Goal: Task Accomplishment & Management: Complete application form

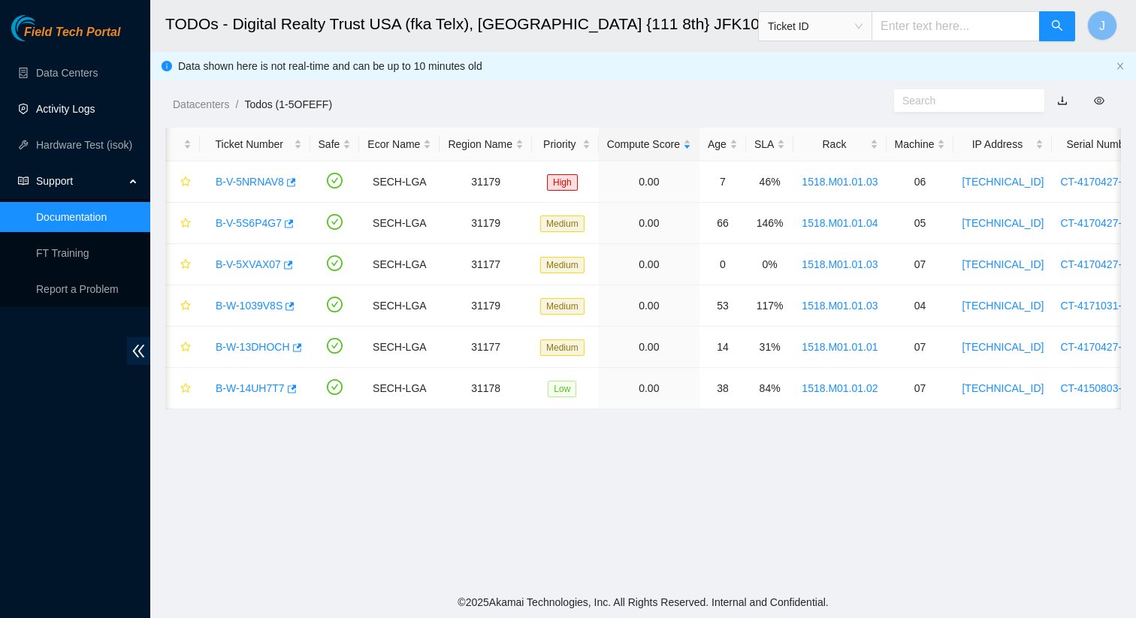
scroll to position [351, 0]
click at [74, 103] on link "Activity Logs" at bounding box center [65, 109] width 59 height 12
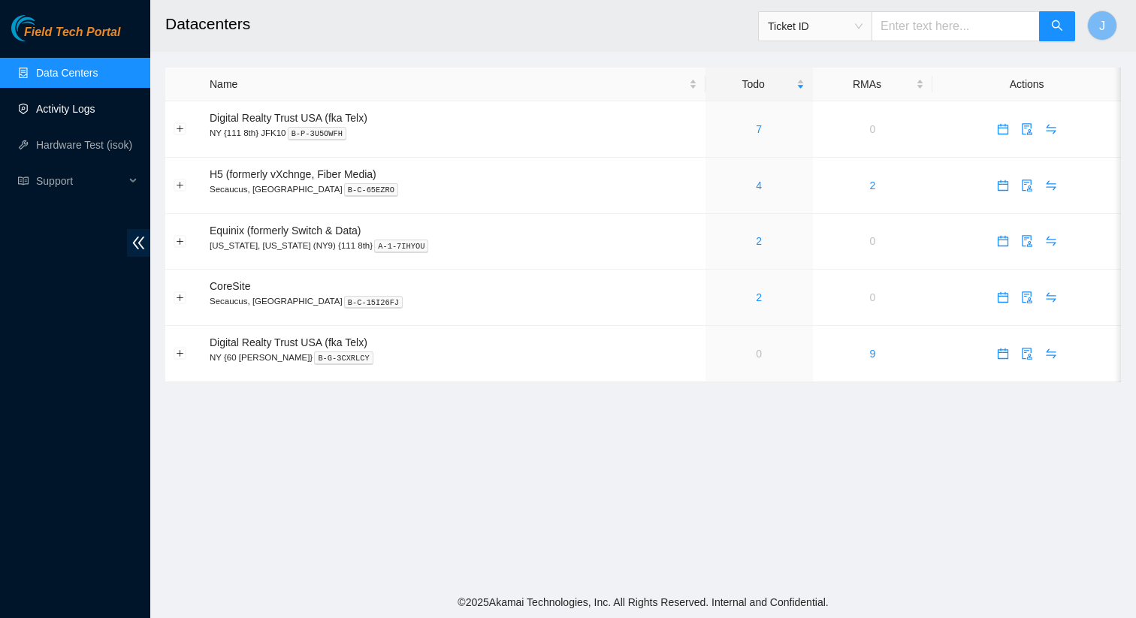
click at [84, 110] on link "Activity Logs" at bounding box center [65, 109] width 59 height 12
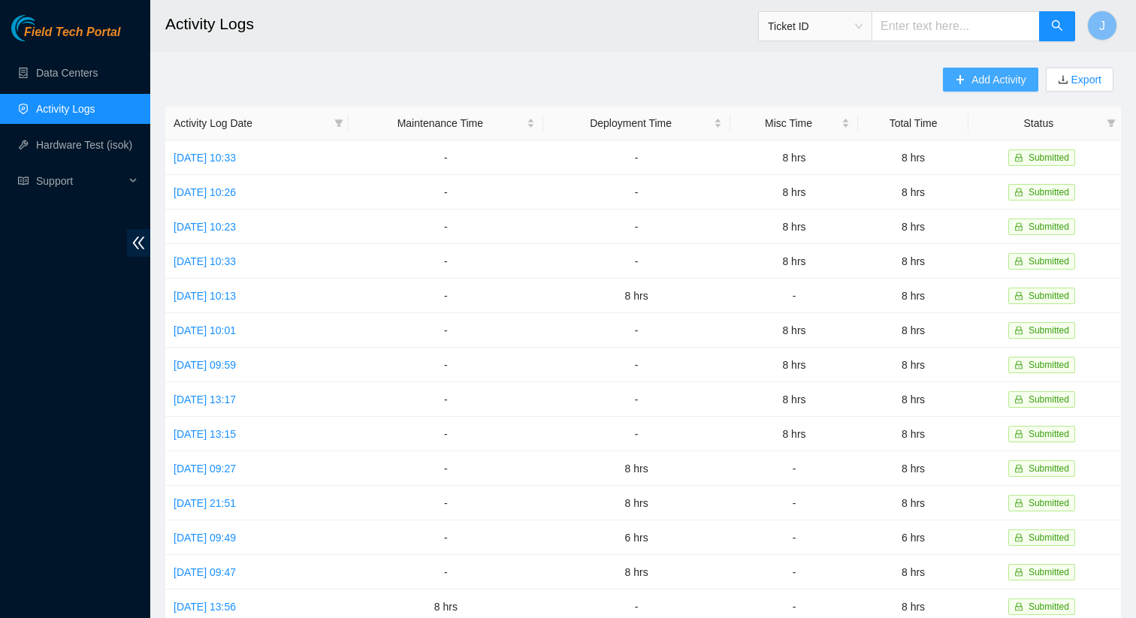
click at [1003, 74] on span "Add Activity" at bounding box center [999, 79] width 54 height 17
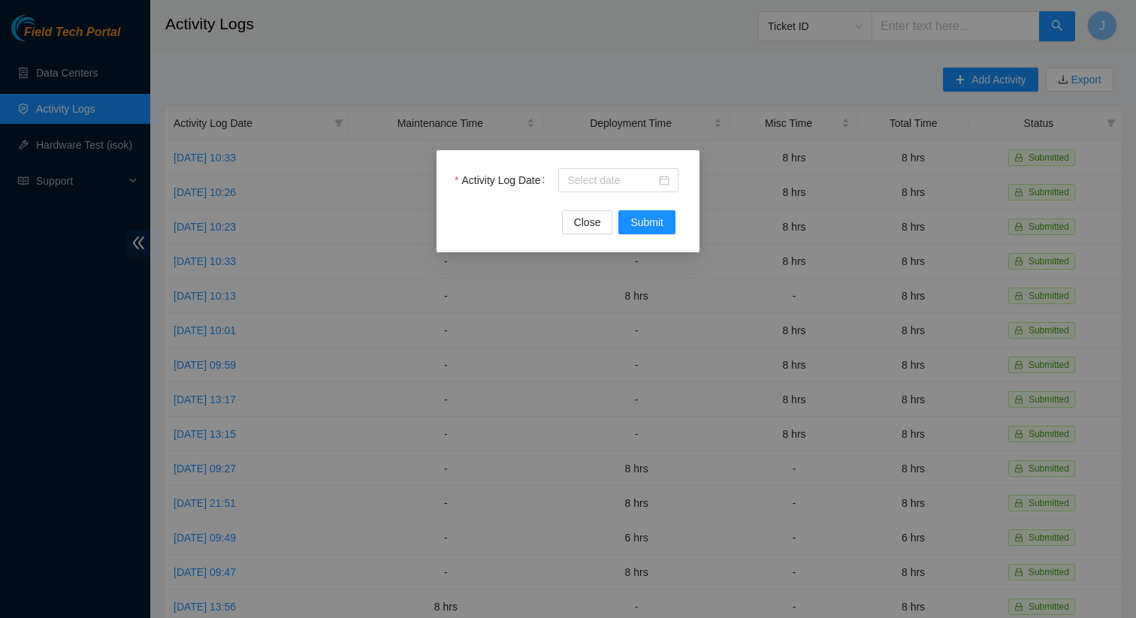
click at [613, 193] on div "Activity Log Date" at bounding box center [568, 189] width 227 height 42
click at [617, 186] on input "Activity Log Date" at bounding box center [611, 180] width 89 height 17
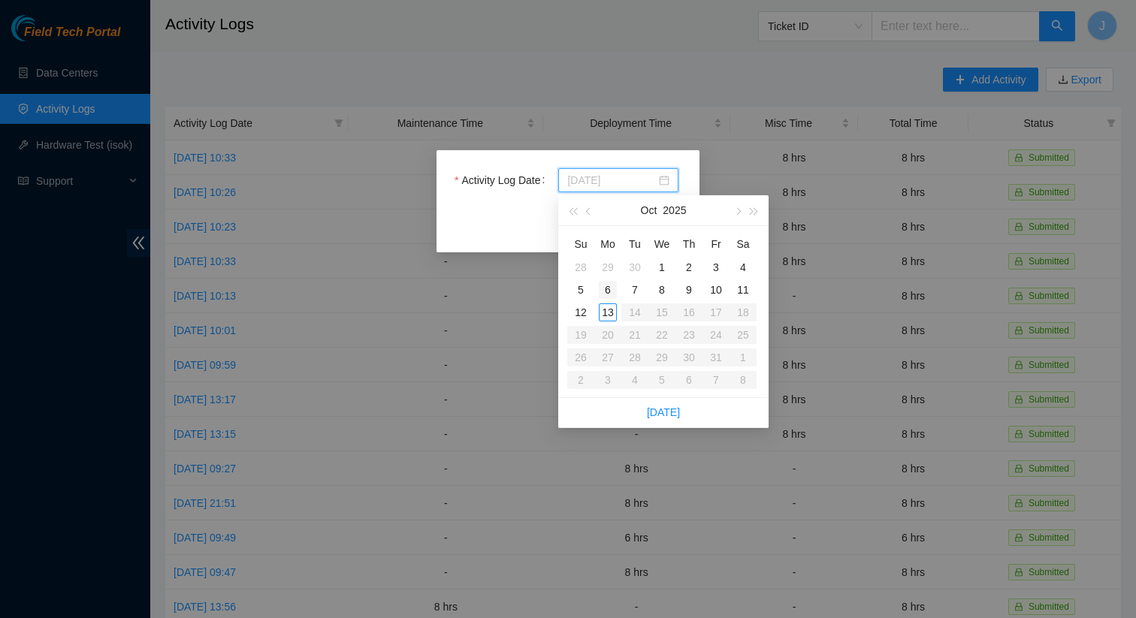
type input "2025-10-06"
click at [601, 288] on div "6" at bounding box center [608, 290] width 18 height 18
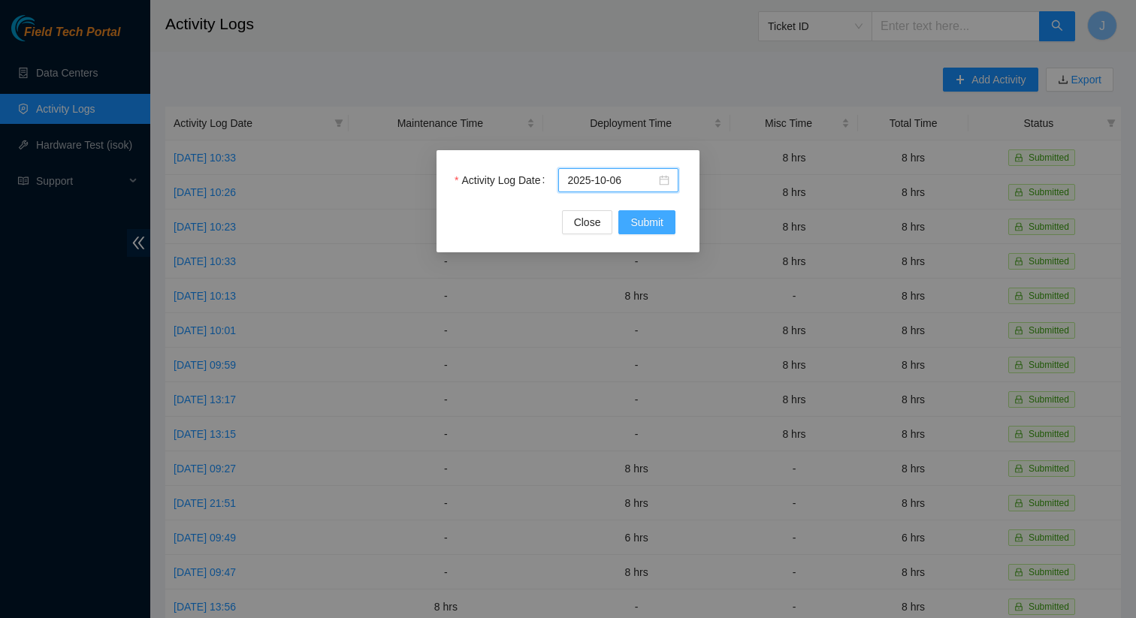
click at [638, 221] on span "Submit" at bounding box center [646, 222] width 33 height 17
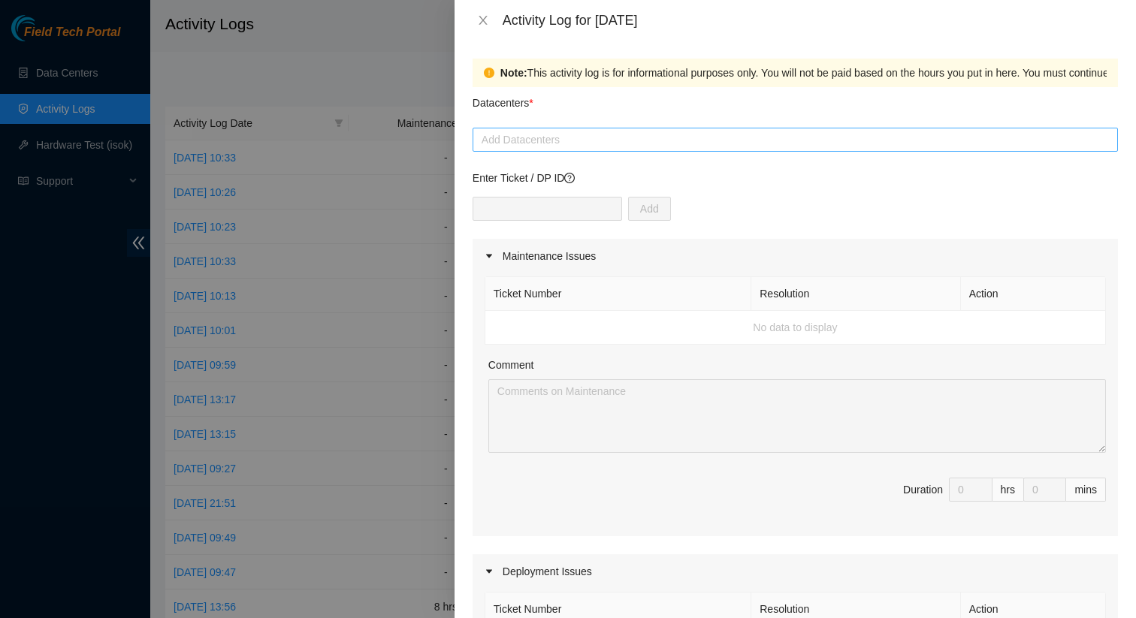
click at [587, 144] on div at bounding box center [795, 140] width 638 height 18
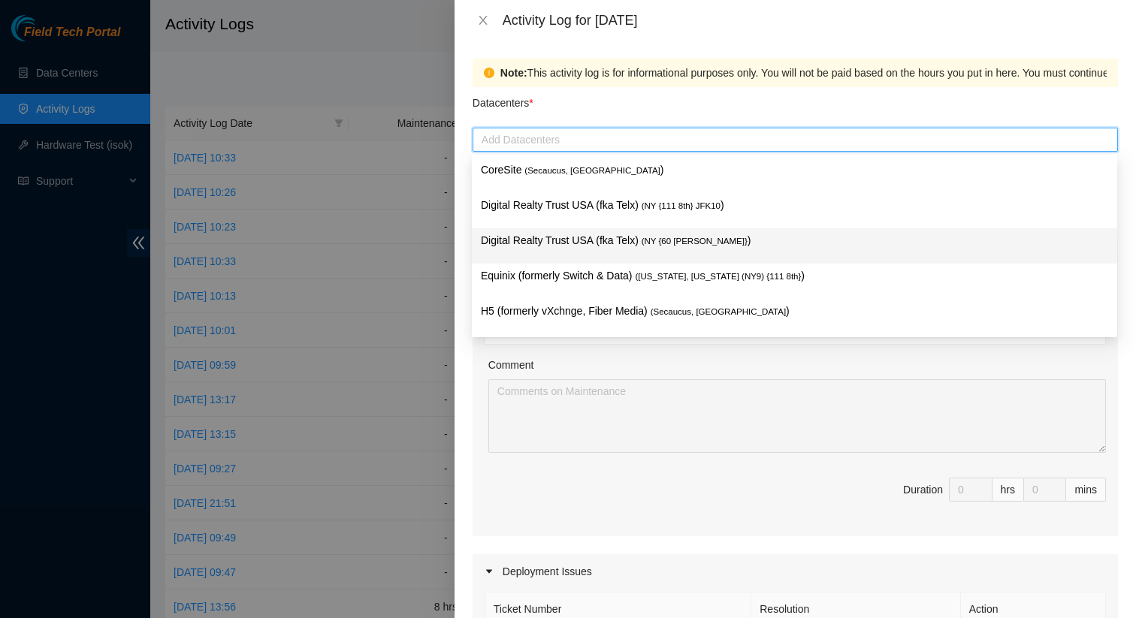
click at [606, 238] on p "Digital Realty Trust USA (fka Telx) ( NY {60 Hudson} )" at bounding box center [794, 240] width 627 height 17
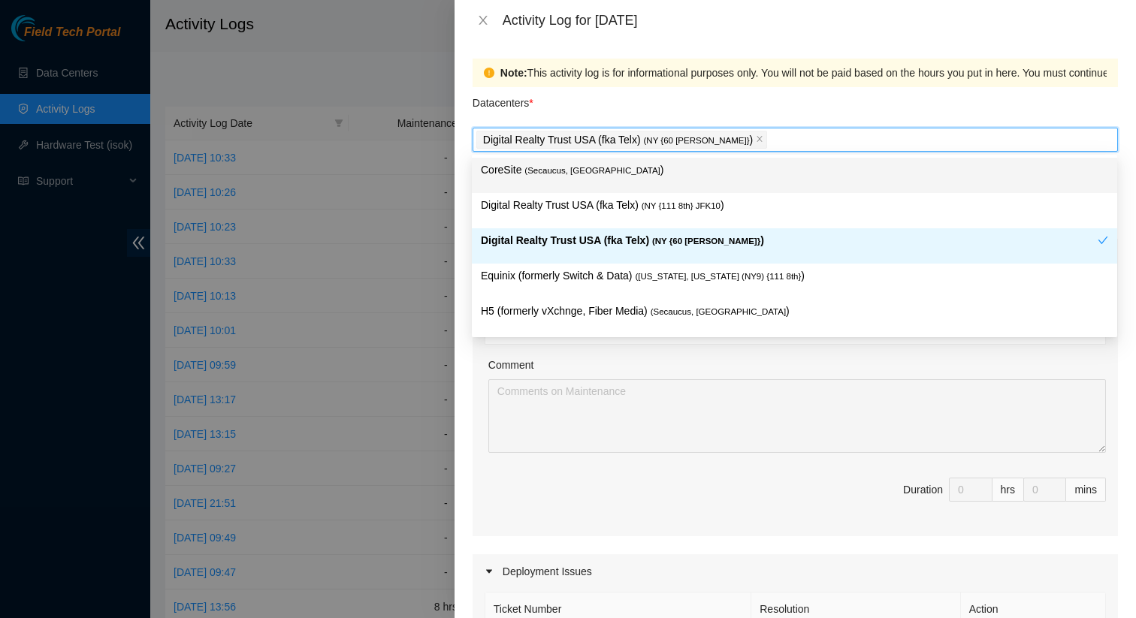
click at [663, 104] on div "Datacenters *" at bounding box center [795, 107] width 645 height 41
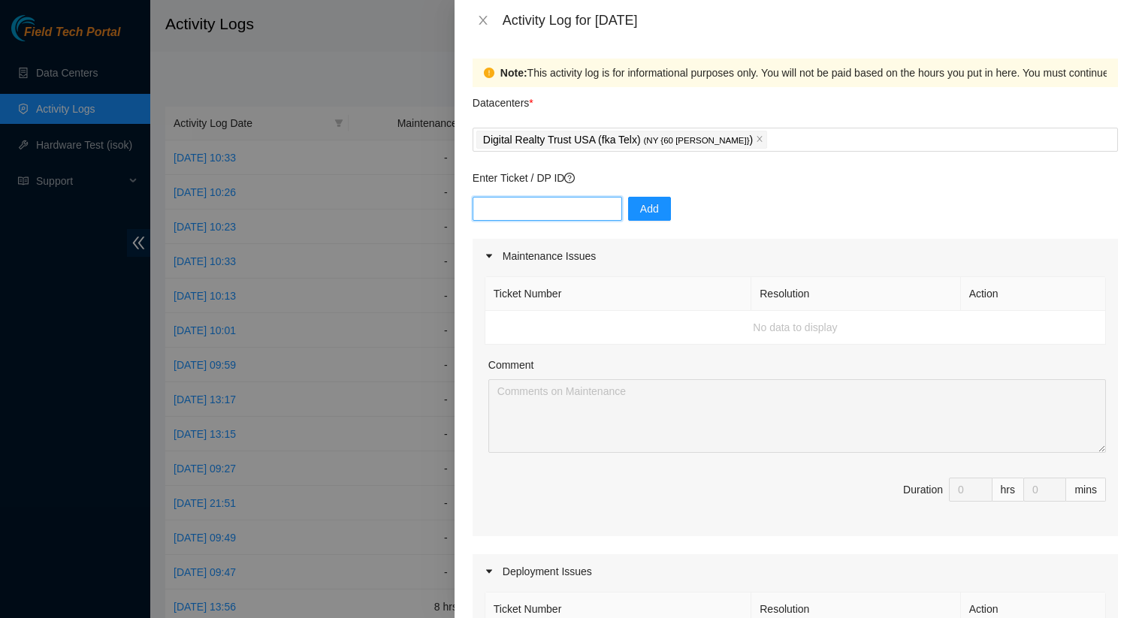
click at [548, 210] on input "text" at bounding box center [548, 209] width 150 height 24
paste input "B-V-5X8DLMM"
type input "B-V-5X8DLMM"
click at [641, 206] on span "Add" at bounding box center [649, 209] width 19 height 17
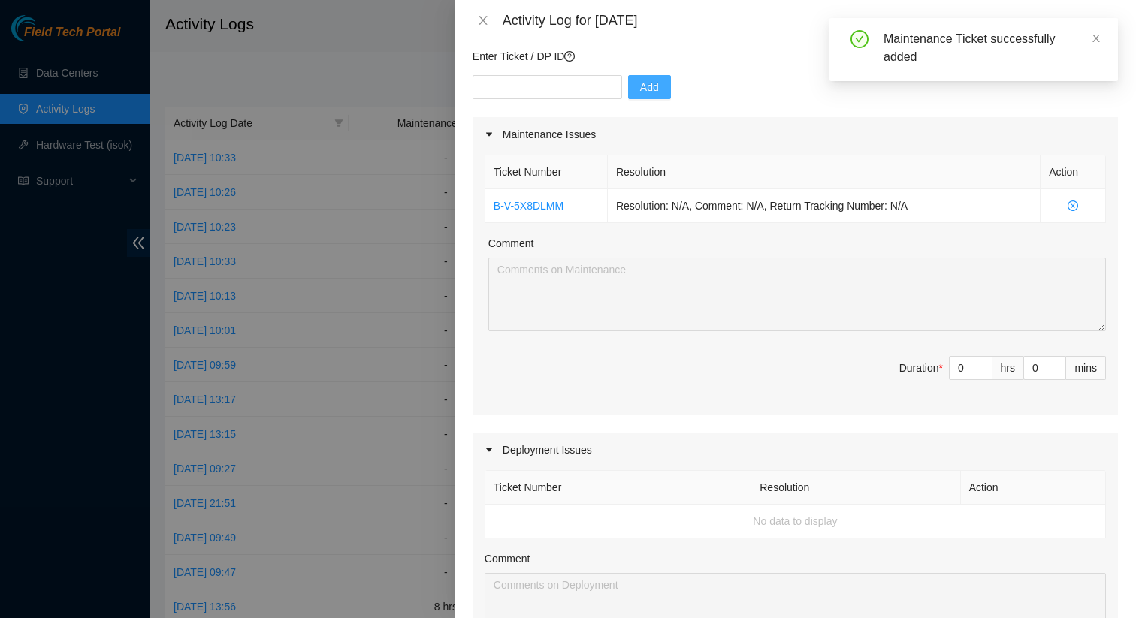
scroll to position [136, 0]
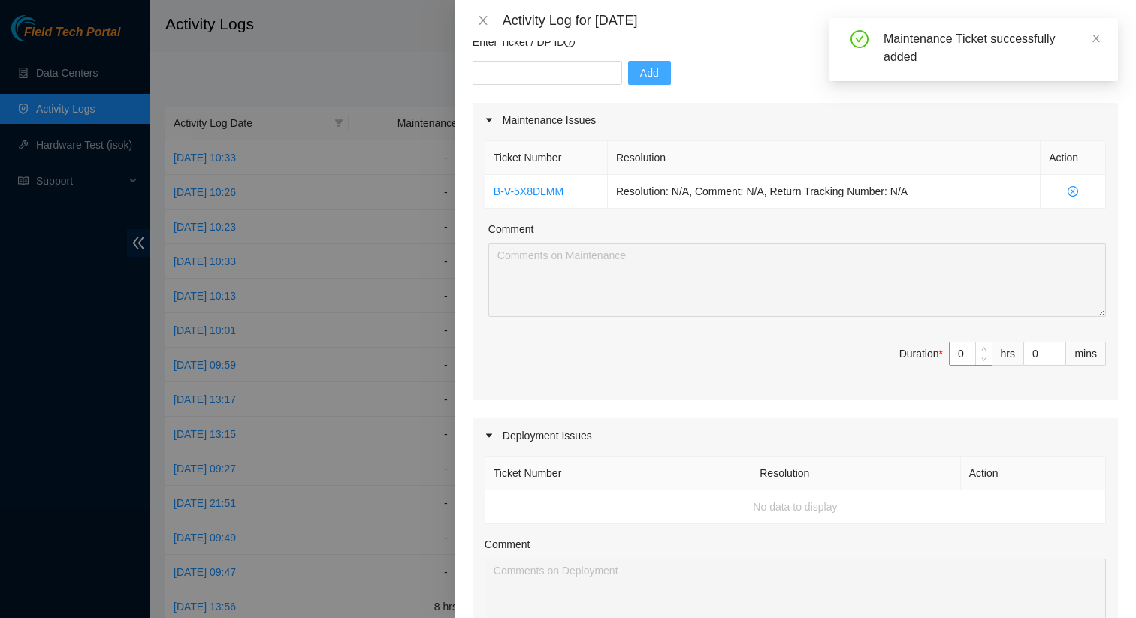
click at [963, 346] on input "0" at bounding box center [971, 354] width 42 height 23
type input "8"
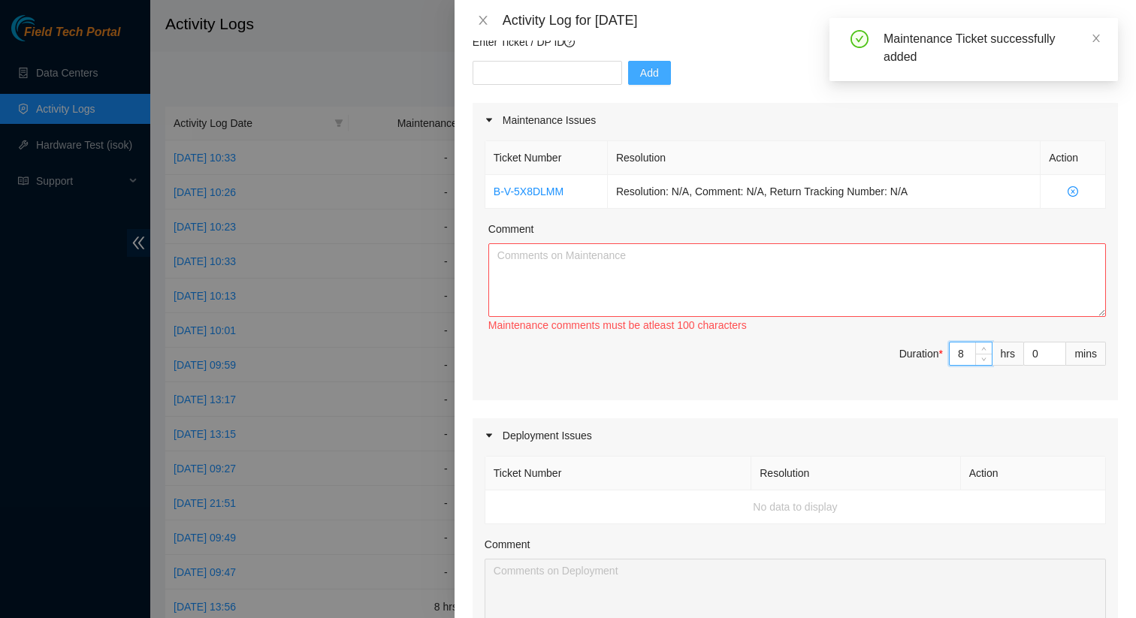
type input "8"
click at [826, 288] on textarea "Comment" at bounding box center [797, 280] width 618 height 74
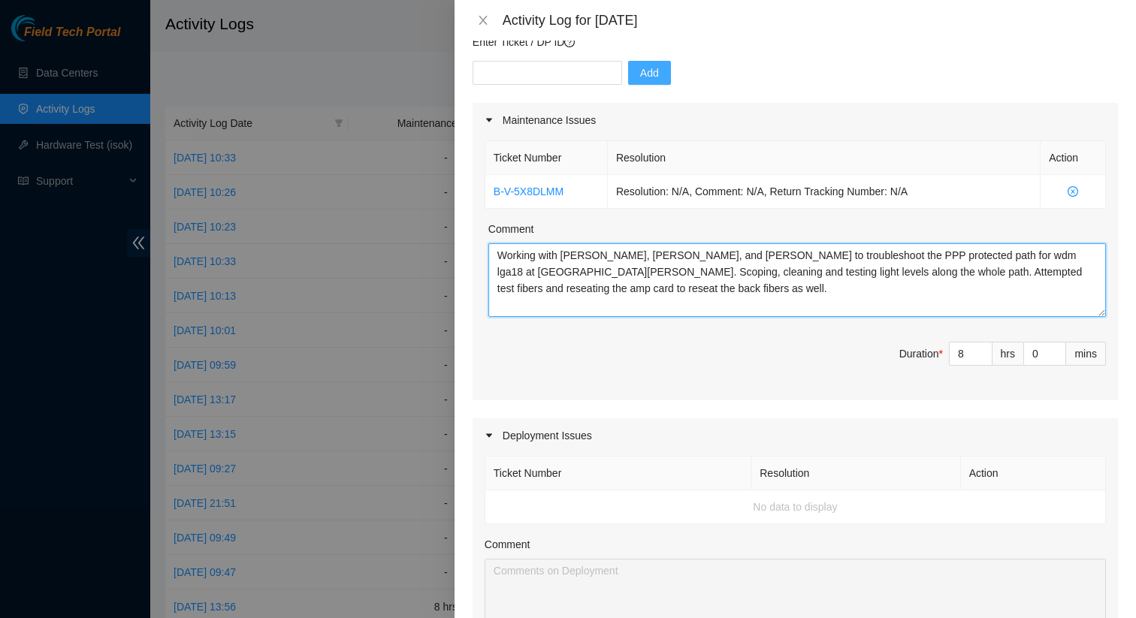
scroll to position [626, 0]
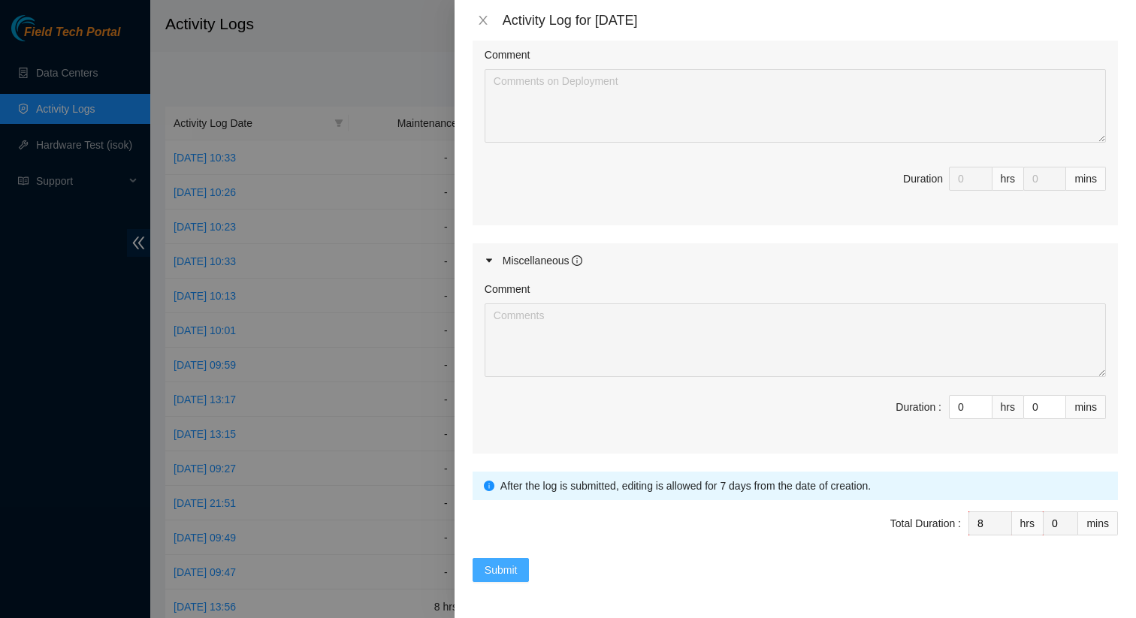
type textarea "Working with Matt, Stroscio, and Dana to troubleshoot the PPP protected path fo…"
click at [503, 572] on span "Submit" at bounding box center [501, 570] width 33 height 17
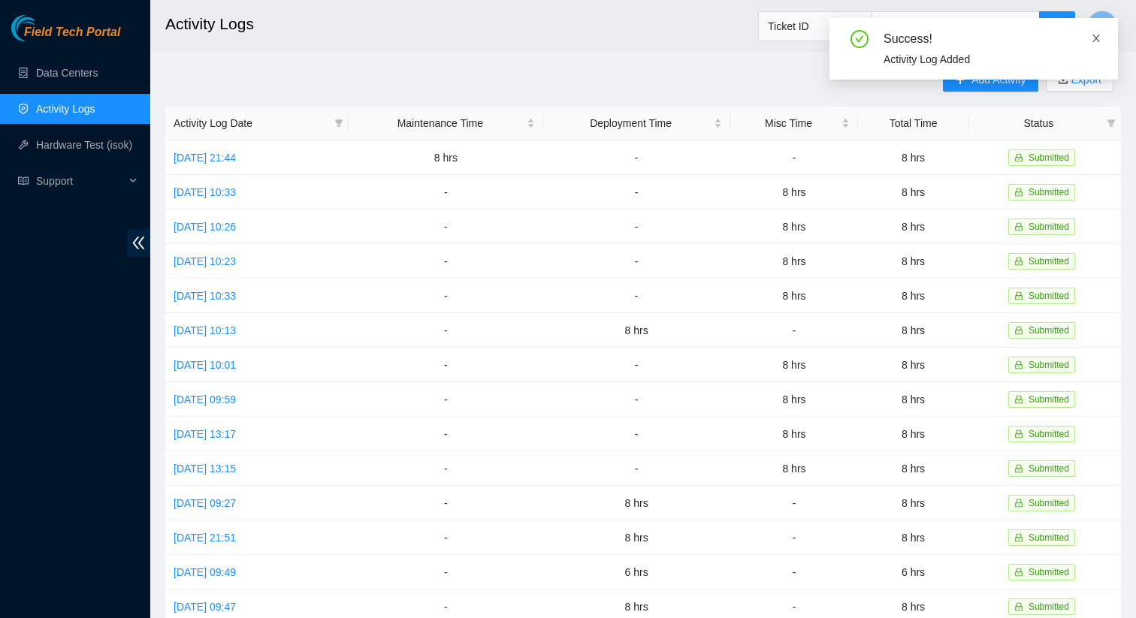
click at [1097, 34] on icon "close" at bounding box center [1096, 38] width 11 height 11
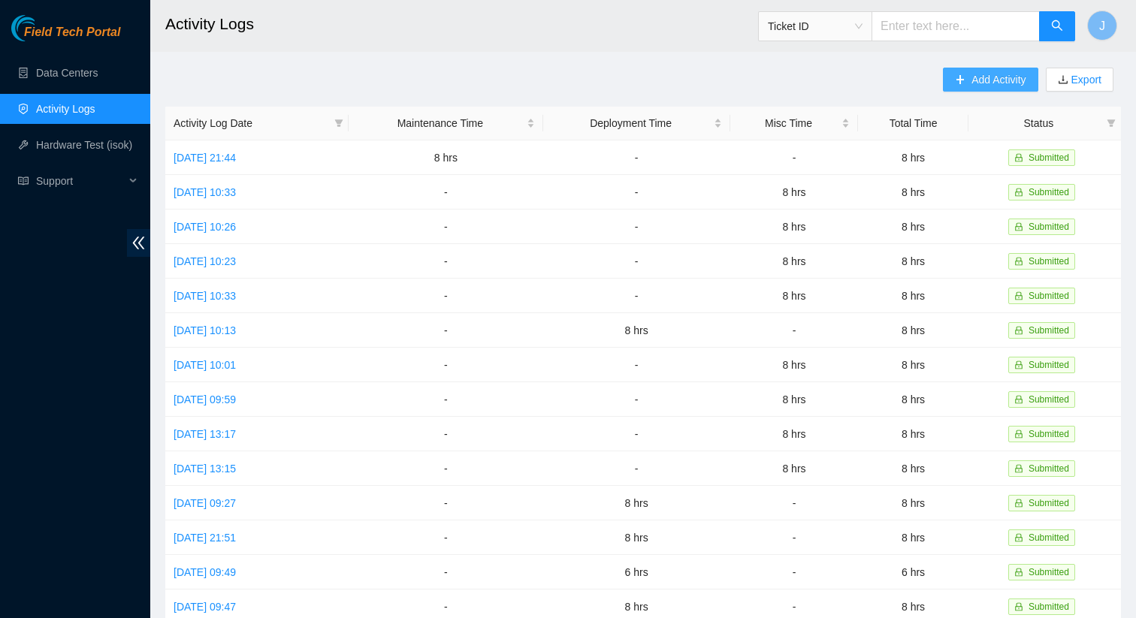
click at [984, 80] on span "Add Activity" at bounding box center [999, 79] width 54 height 17
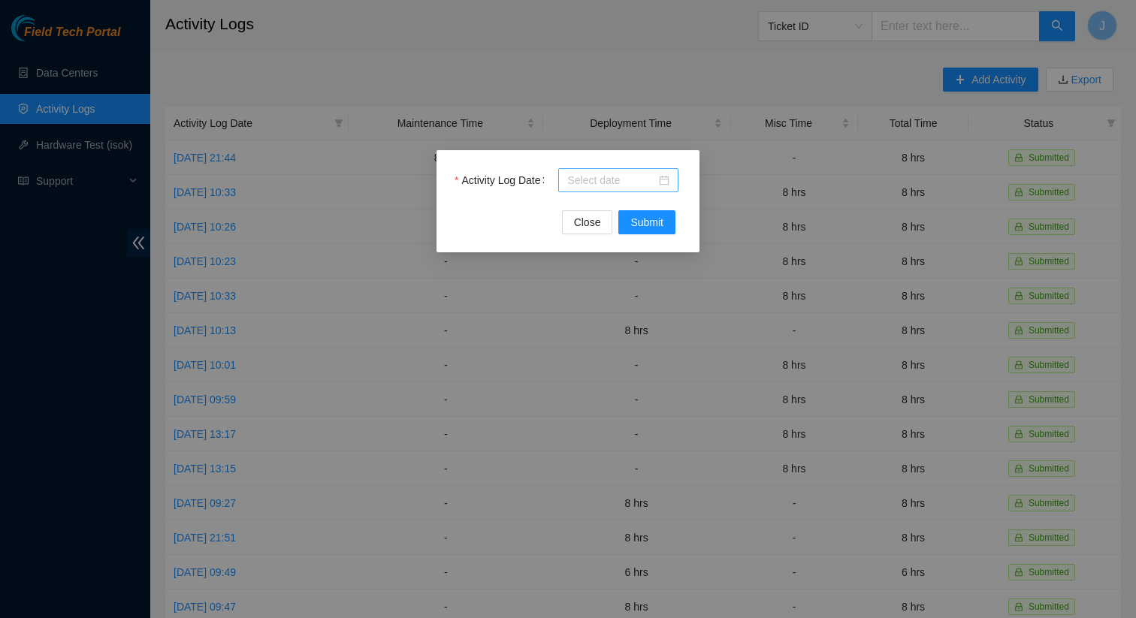
click at [627, 175] on input "Activity Log Date" at bounding box center [611, 180] width 89 height 17
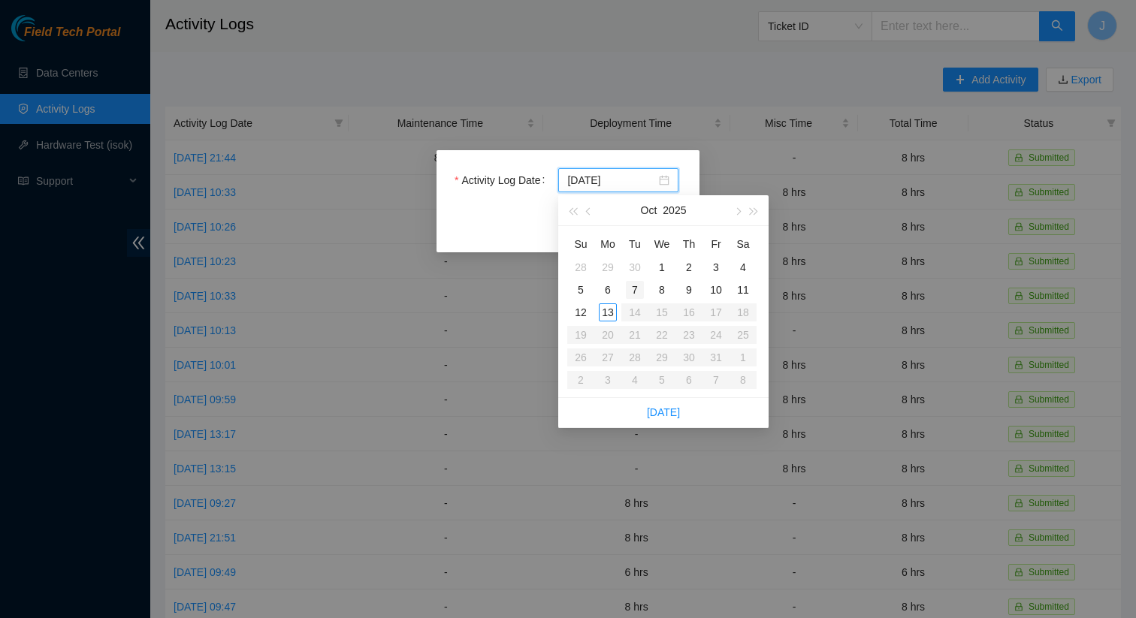
type input "2025-10-07"
click at [642, 290] on div "7" at bounding box center [635, 290] width 18 height 18
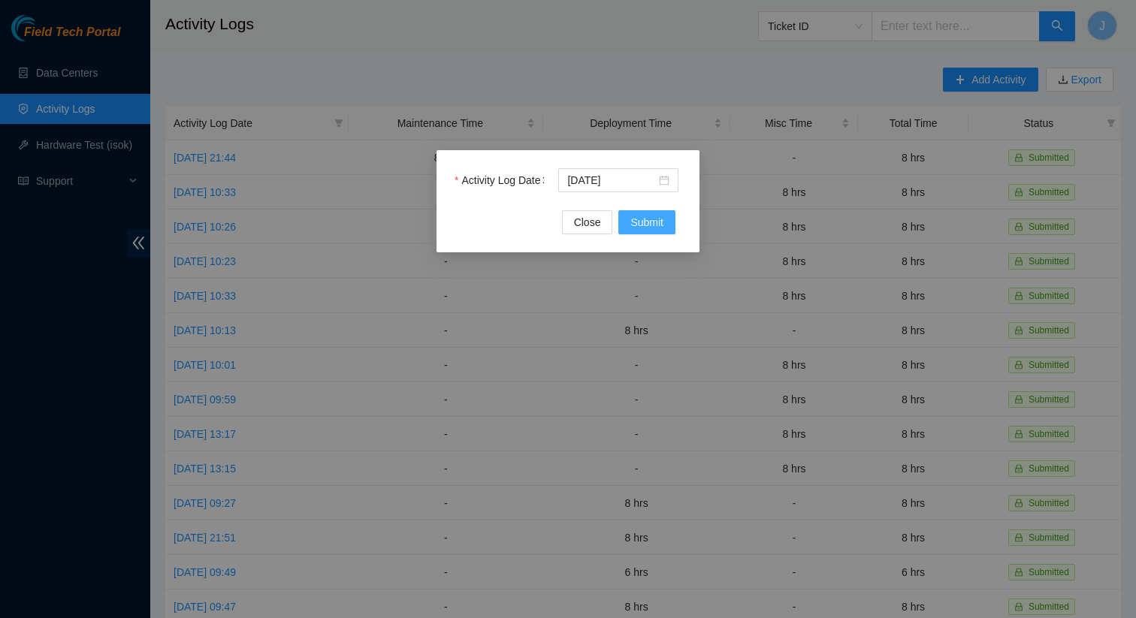
click at [647, 225] on span "Submit" at bounding box center [646, 222] width 33 height 17
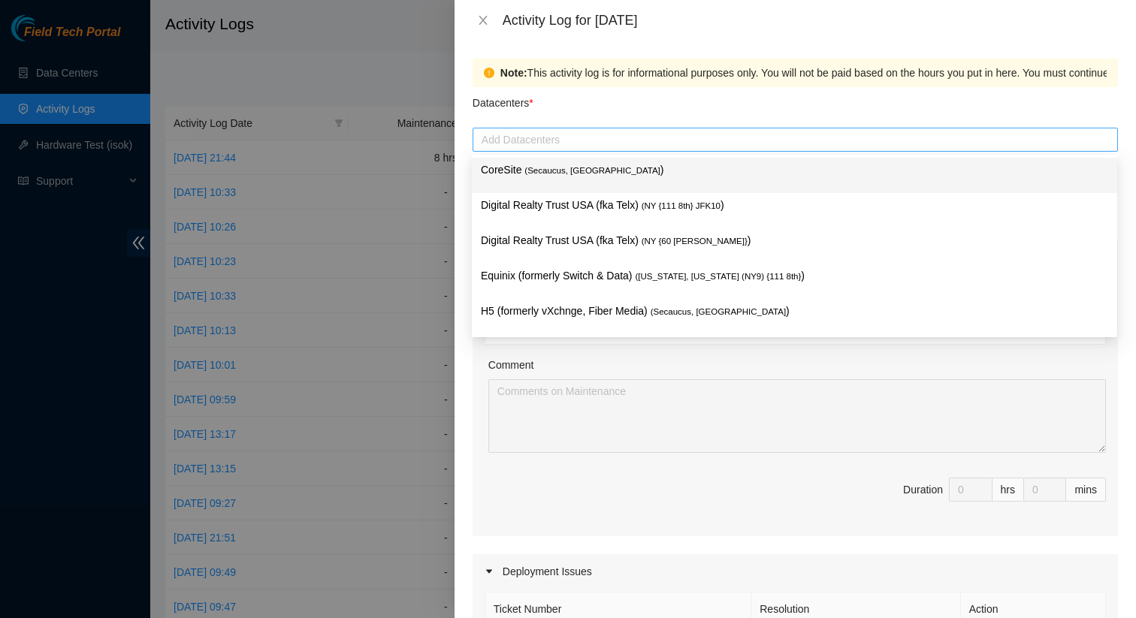
click at [672, 145] on div at bounding box center [795, 140] width 638 height 18
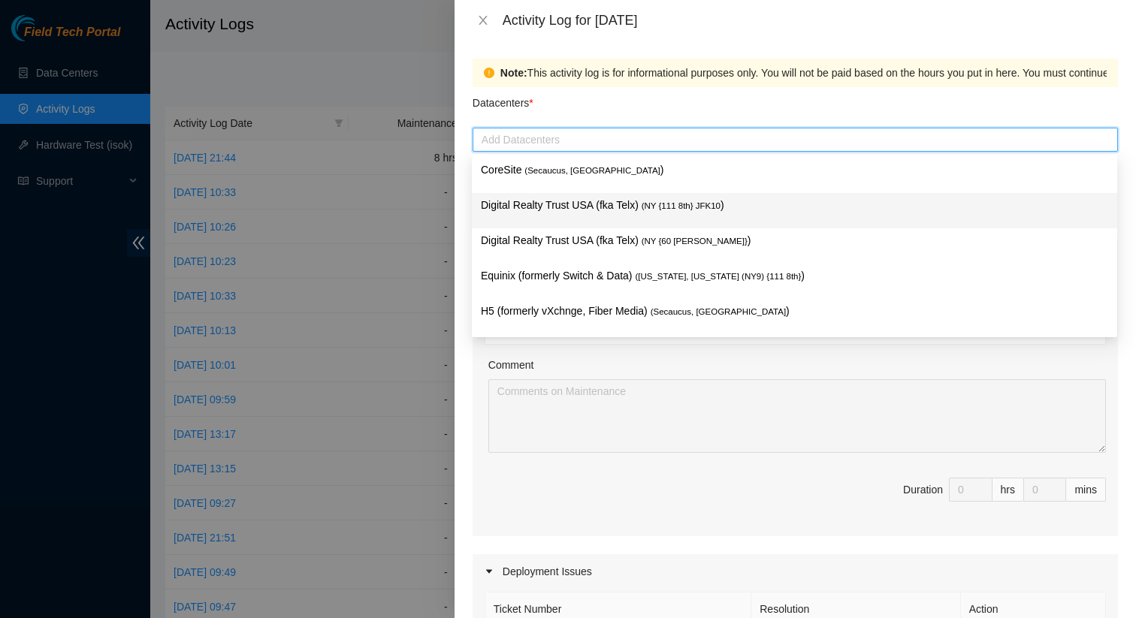
click at [677, 203] on span "( NY {111 8th} JFK10" at bounding box center [681, 205] width 79 height 9
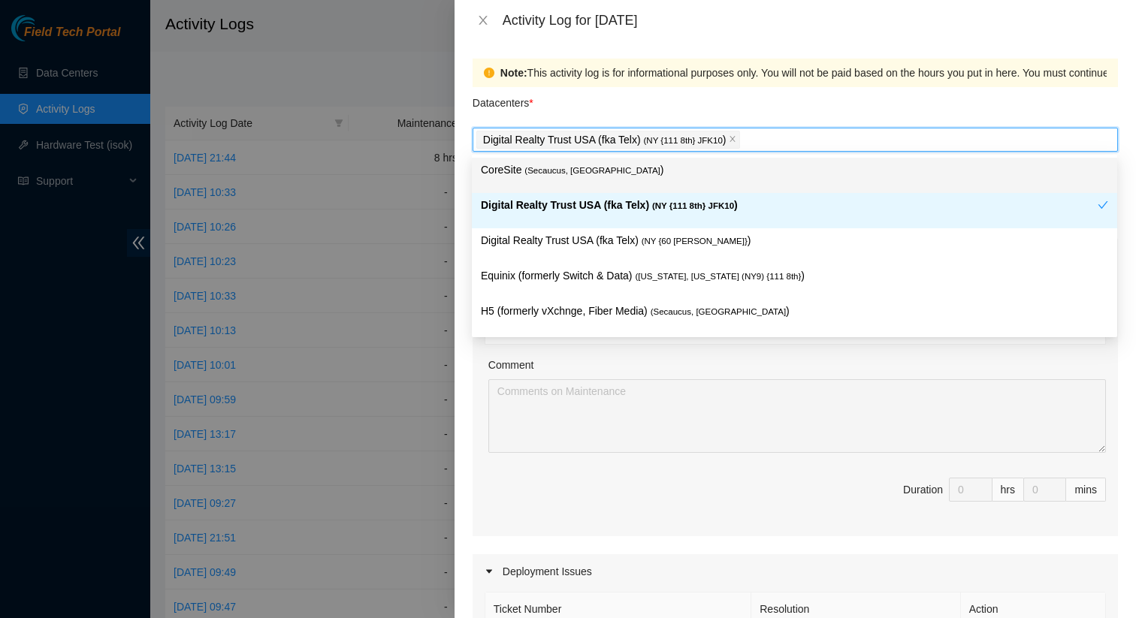
click at [691, 82] on div "Note: This activity log is for informational purposes only. You will not be pai…" at bounding box center [795, 73] width 645 height 29
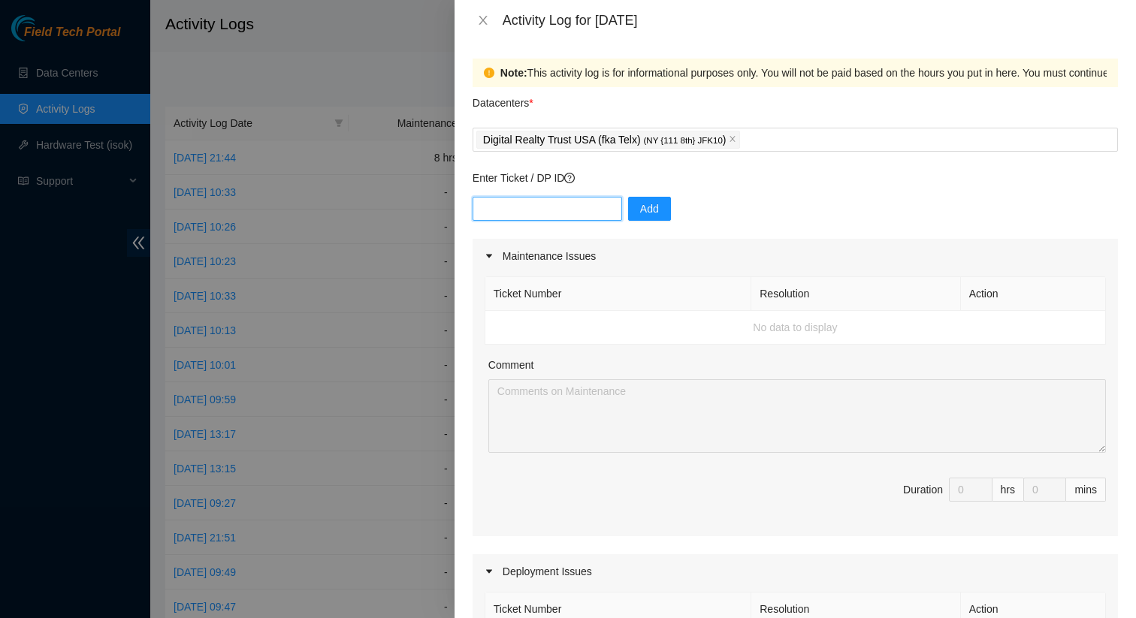
click at [569, 211] on input "text" at bounding box center [548, 209] width 150 height 24
paste input "B-V-5UEZNQM"
type input "B-V-5UEZNQM"
click at [641, 210] on span "Add" at bounding box center [649, 209] width 19 height 17
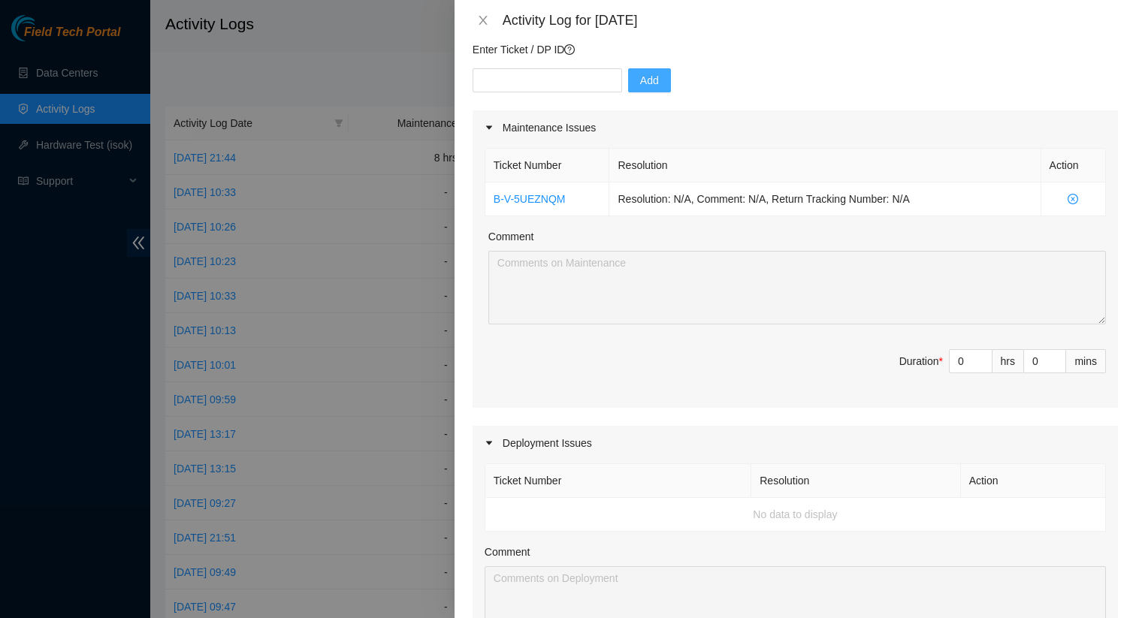
scroll to position [133, 0]
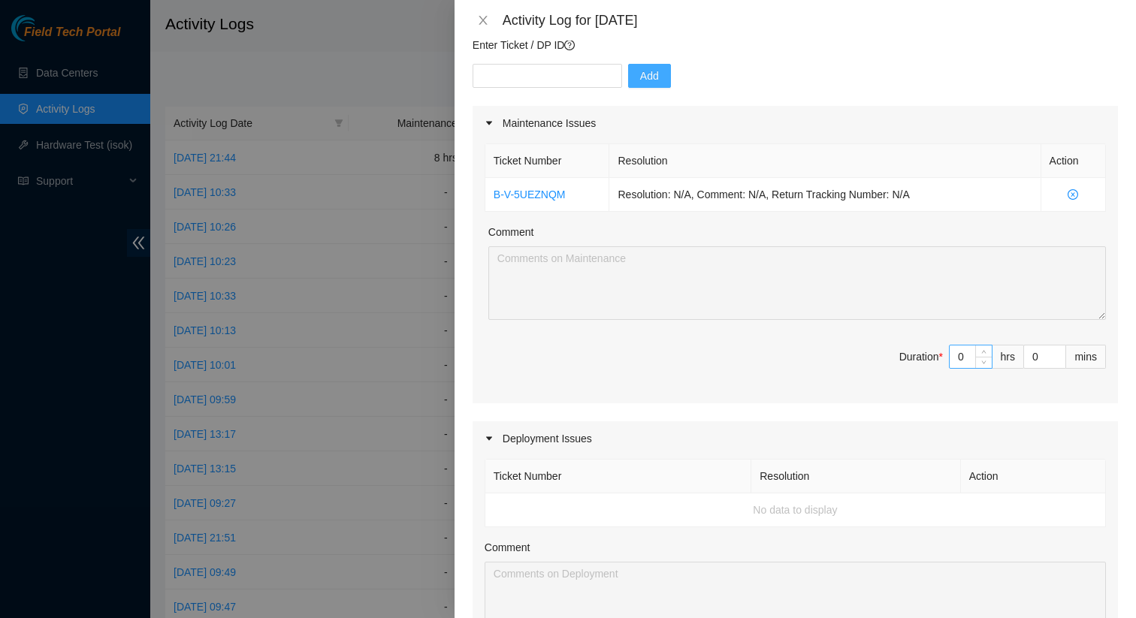
click at [969, 352] on input "0" at bounding box center [971, 357] width 42 height 23
type input "8"
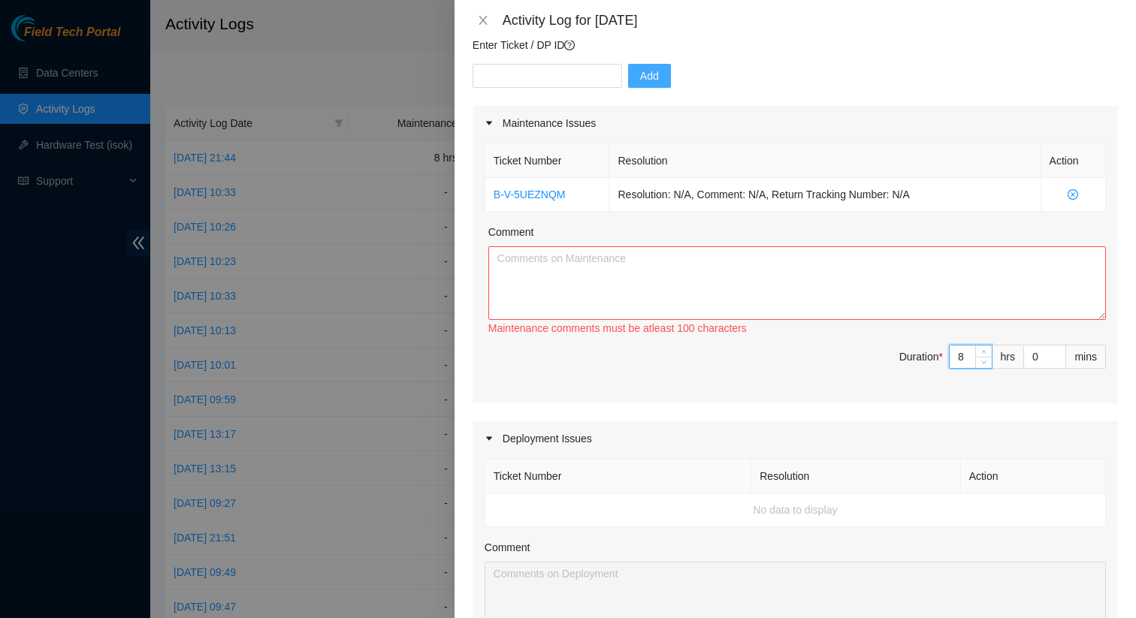
type input "8"
click at [724, 309] on textarea "Comment" at bounding box center [797, 283] width 618 height 74
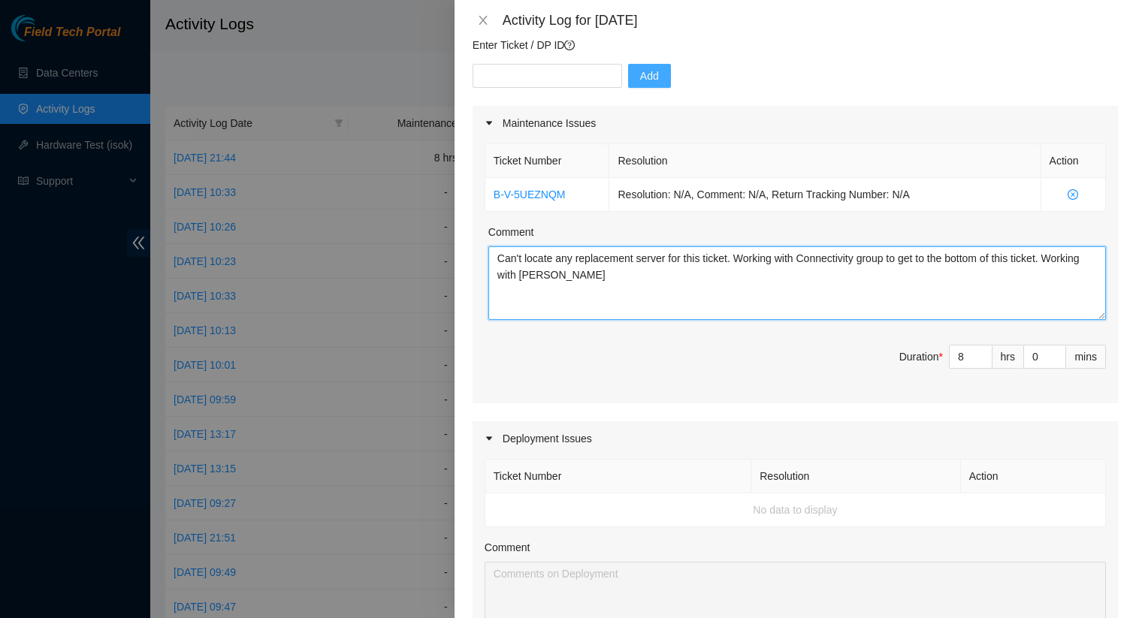
click at [1073, 254] on textarea "Can't locate any replacement server for this ticket. Working with Connectivity …" at bounding box center [797, 283] width 618 height 74
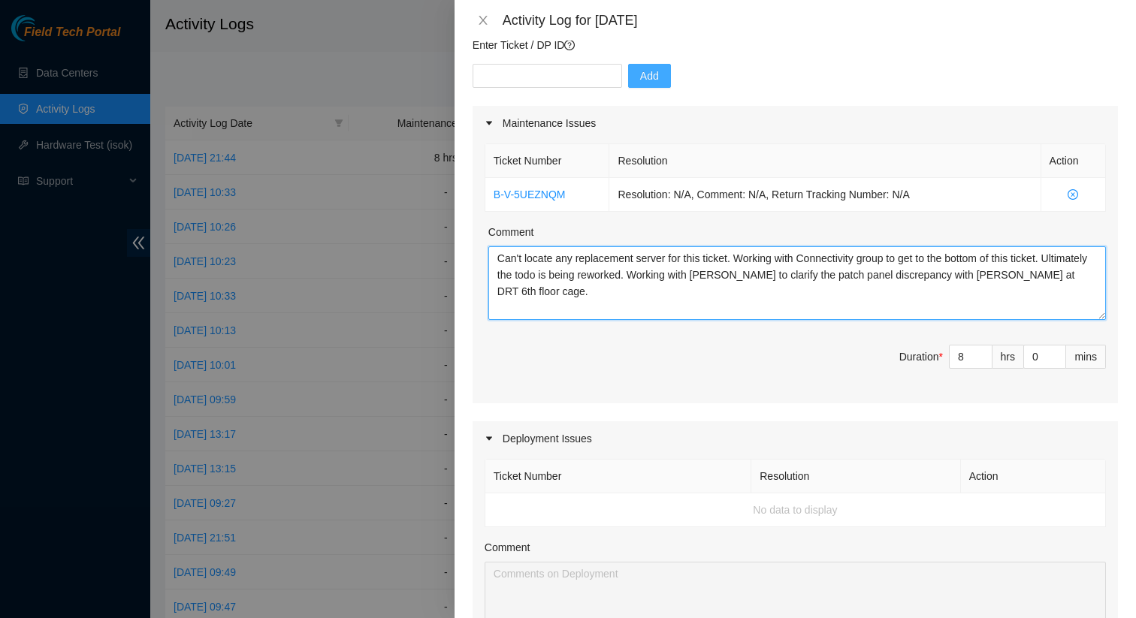
scroll to position [626, 0]
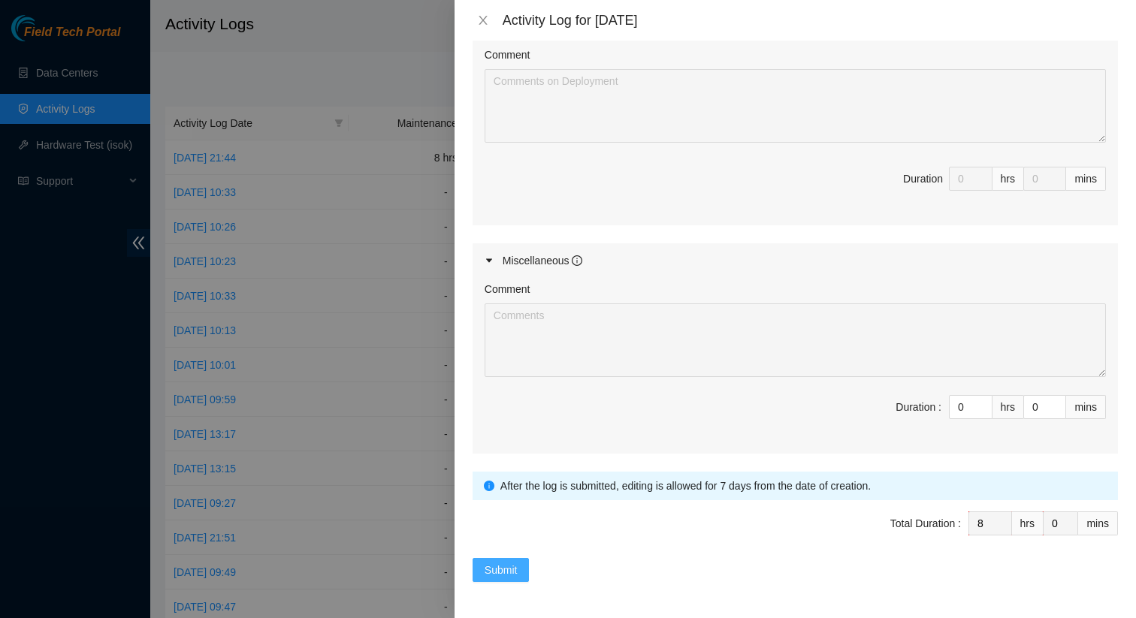
type textarea "Can't locate any replacement server for this ticket. Working with Connectivity …"
click at [506, 577] on span "Submit" at bounding box center [501, 570] width 33 height 17
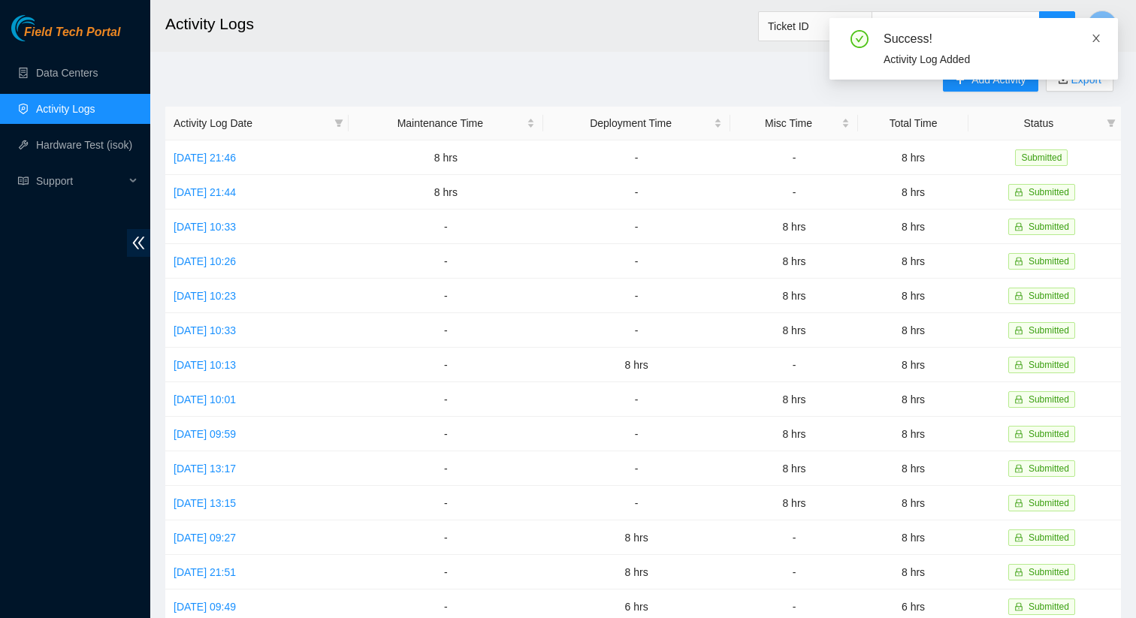
click at [1096, 36] on icon "close" at bounding box center [1096, 38] width 11 height 11
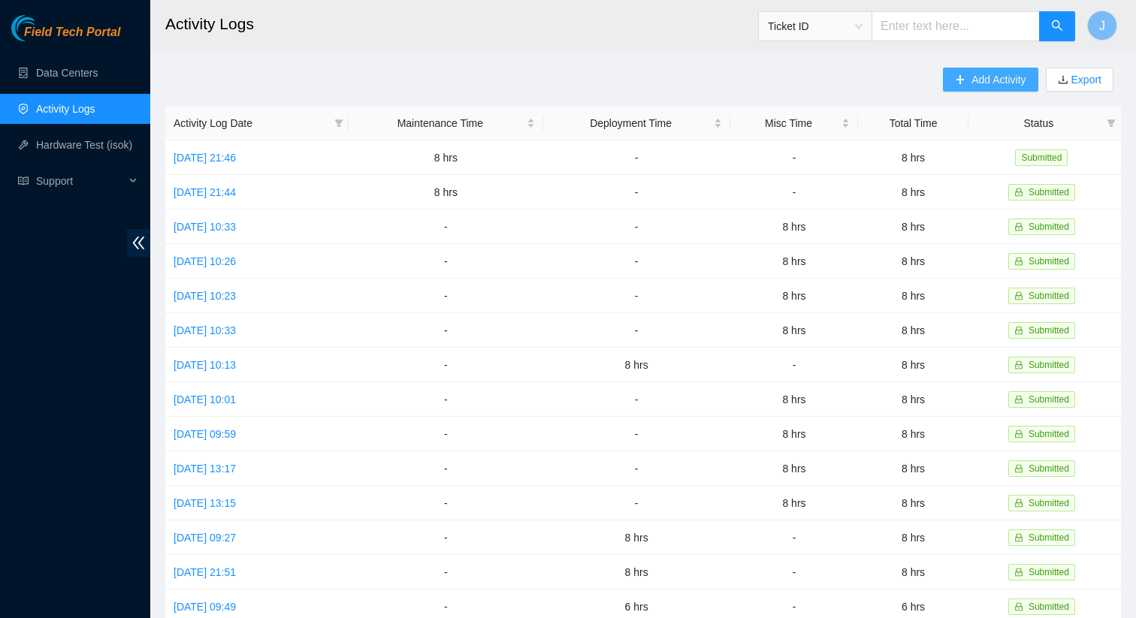
click at [981, 83] on span "Add Activity" at bounding box center [999, 79] width 54 height 17
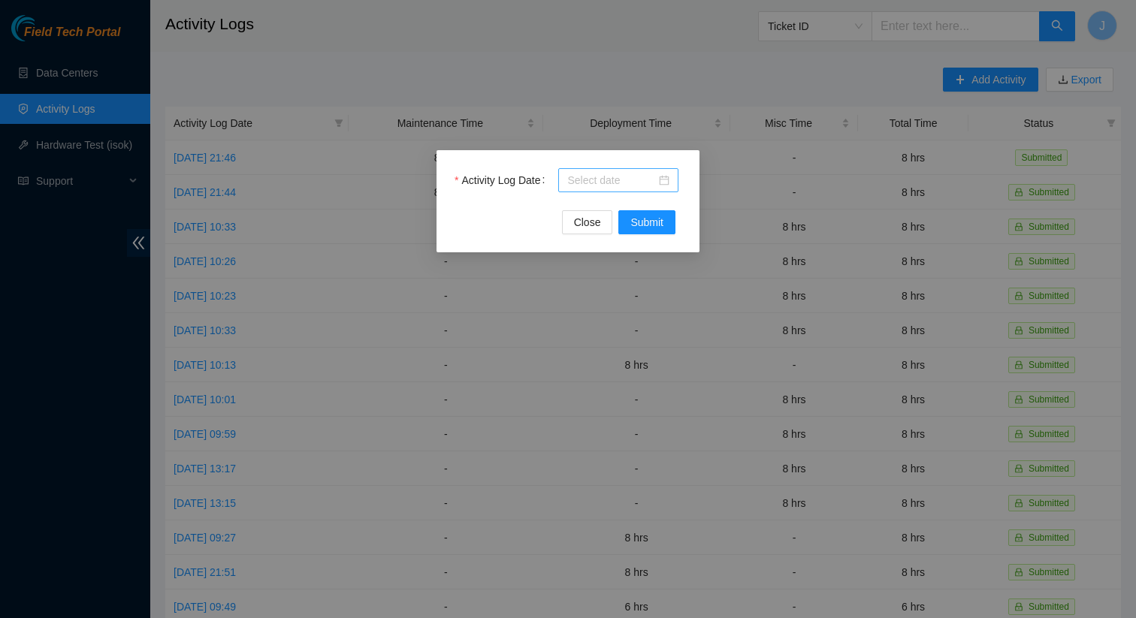
click at [616, 176] on input "Activity Log Date" at bounding box center [611, 180] width 89 height 17
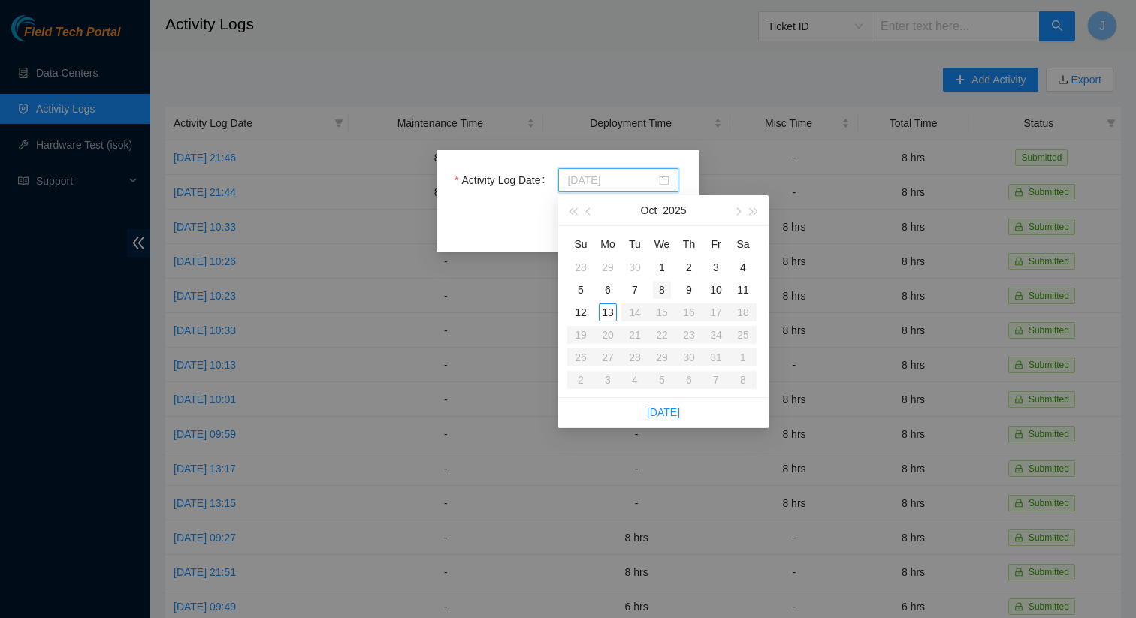
type input "2025-10-08"
click at [657, 292] on div "8" at bounding box center [662, 290] width 18 height 18
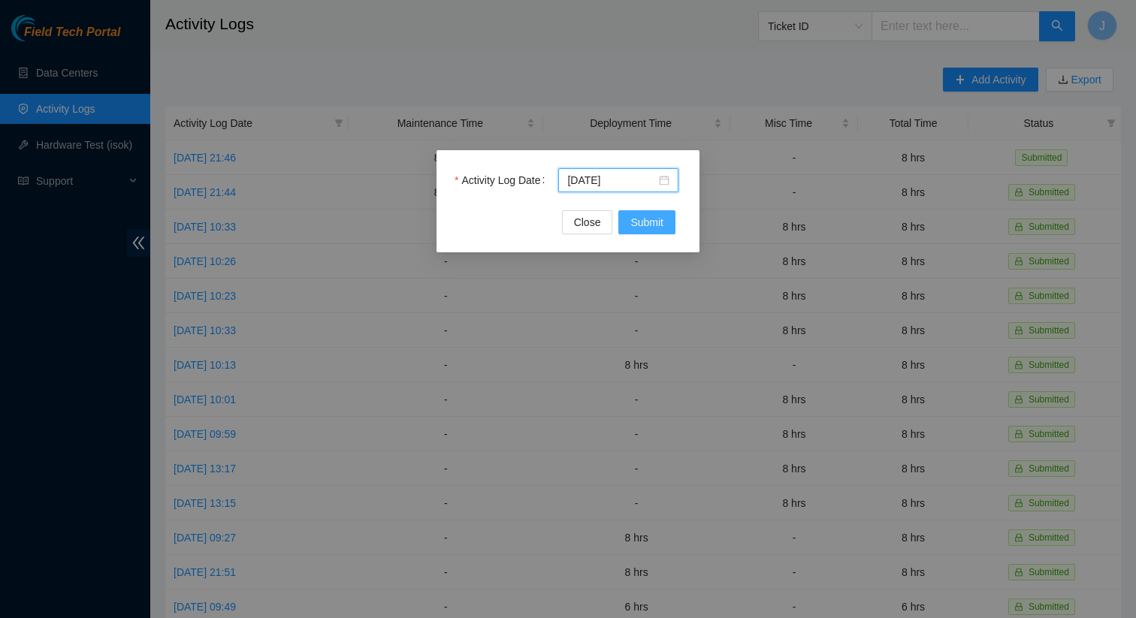
click at [645, 217] on span "Submit" at bounding box center [646, 222] width 33 height 17
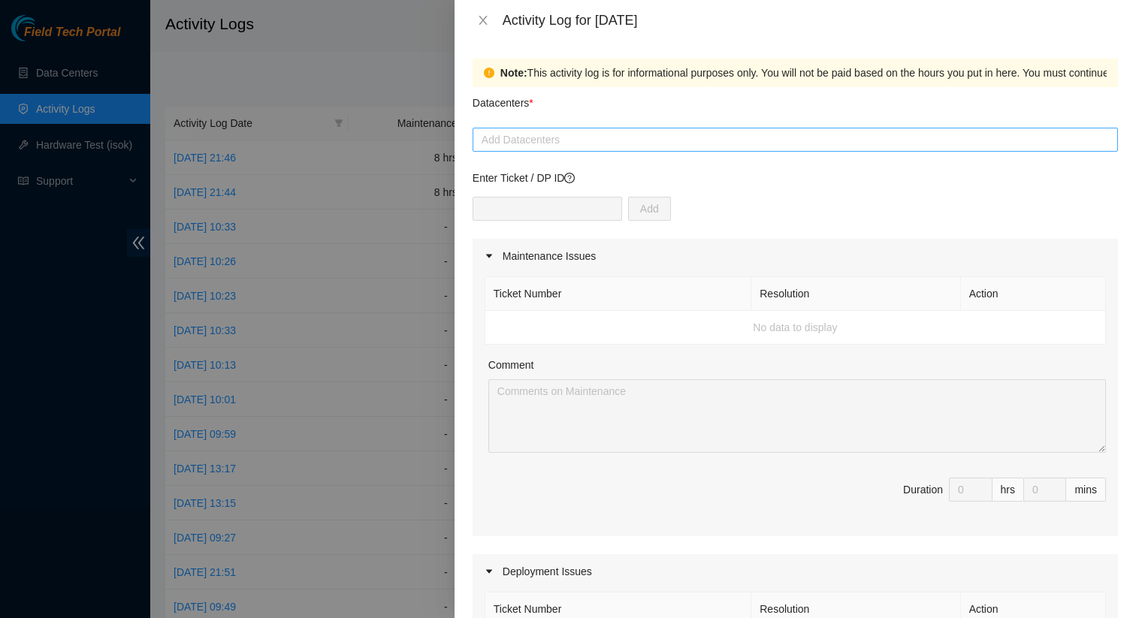
click at [682, 146] on div at bounding box center [795, 140] width 638 height 18
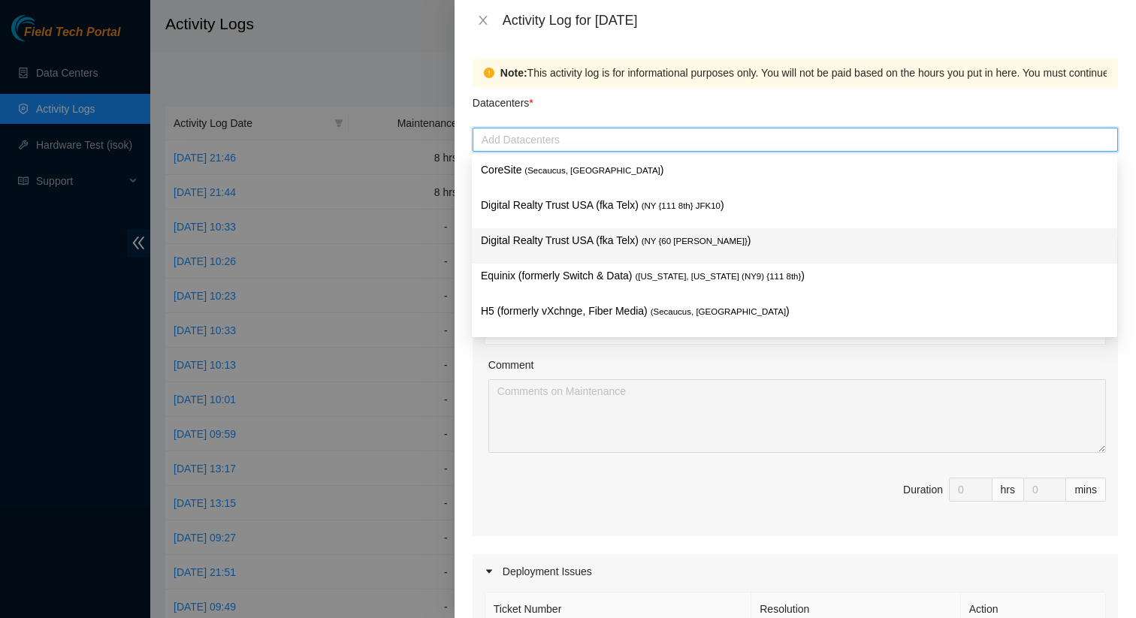
click at [669, 232] on p "Digital Realty Trust USA (fka Telx) ( NY {60 Hudson} )" at bounding box center [794, 240] width 627 height 17
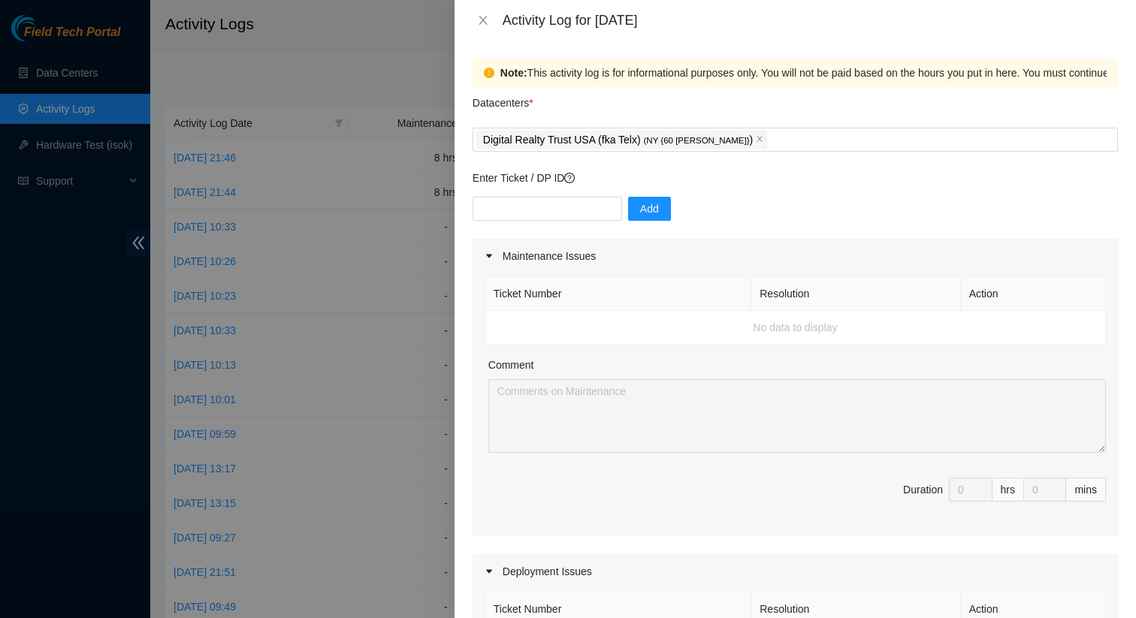
click at [729, 98] on div "Datacenters *" at bounding box center [795, 107] width 645 height 41
click at [563, 213] on input "text" at bounding box center [548, 209] width 150 height 24
paste input "B-V-5X8DLMM"
type input "B-V-5X8DLMM"
click at [640, 208] on span "Add" at bounding box center [649, 209] width 19 height 17
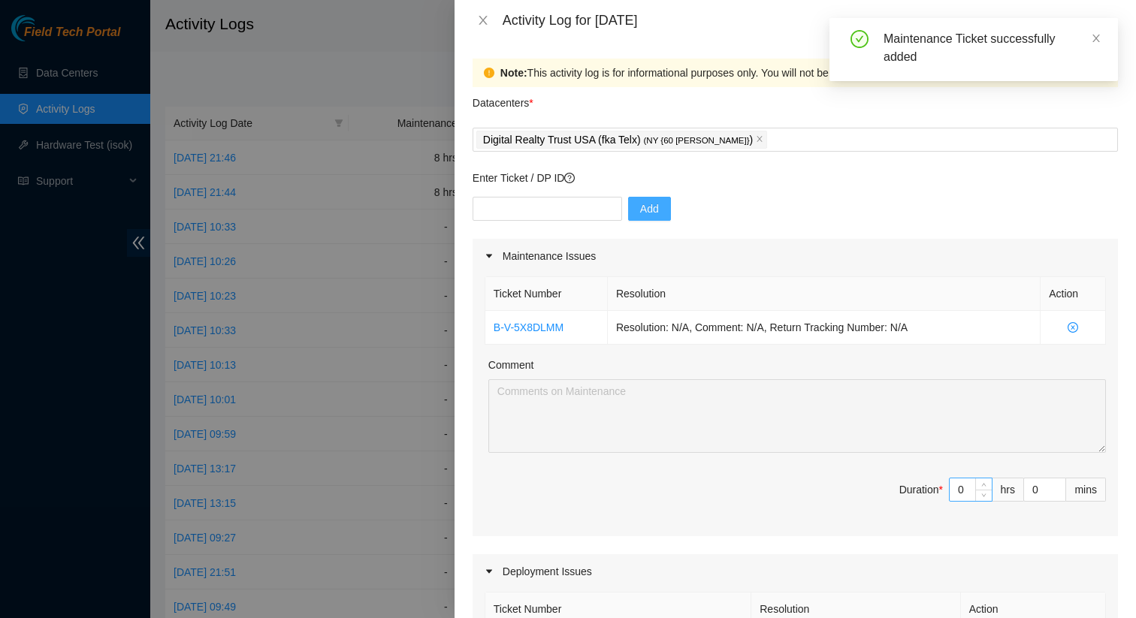
click at [971, 488] on input "0" at bounding box center [971, 490] width 42 height 23
type input "8"
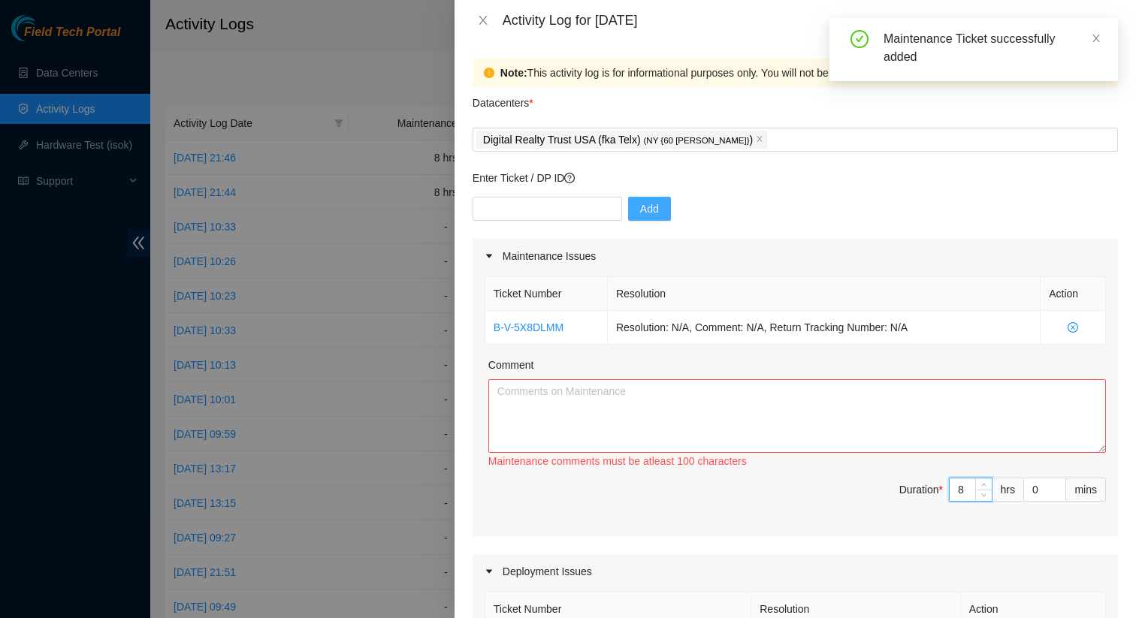
type input "8"
click at [685, 418] on textarea "Comment" at bounding box center [797, 416] width 618 height 74
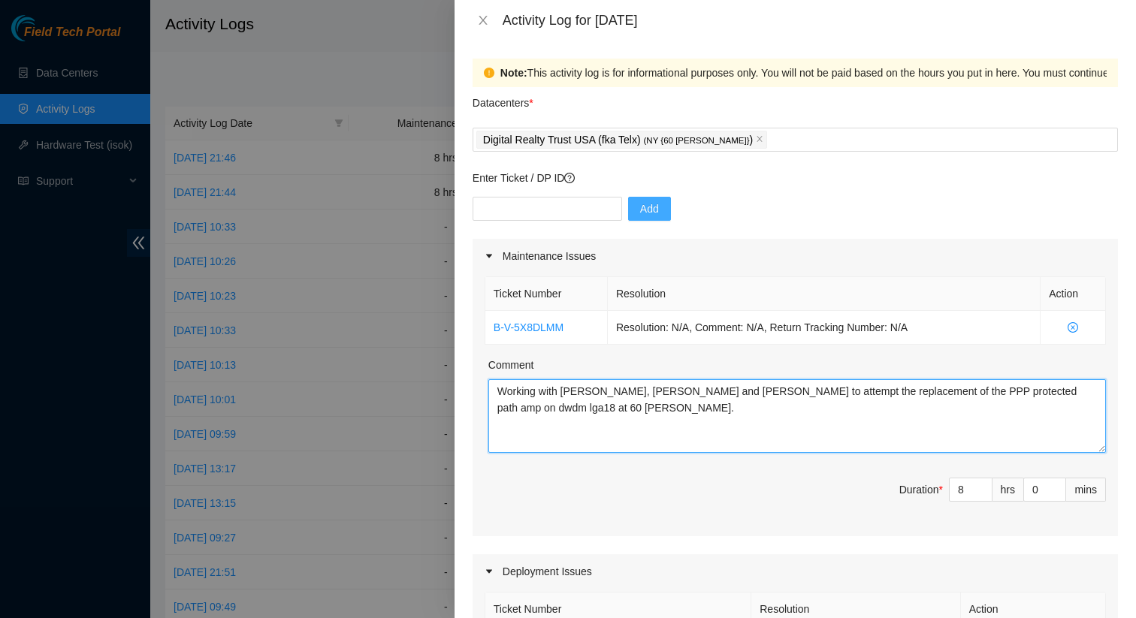
click at [1061, 389] on textarea "Working with Matt, Stroscio and Dana to attempt the replacement of the PPP prot…" at bounding box center [797, 416] width 618 height 74
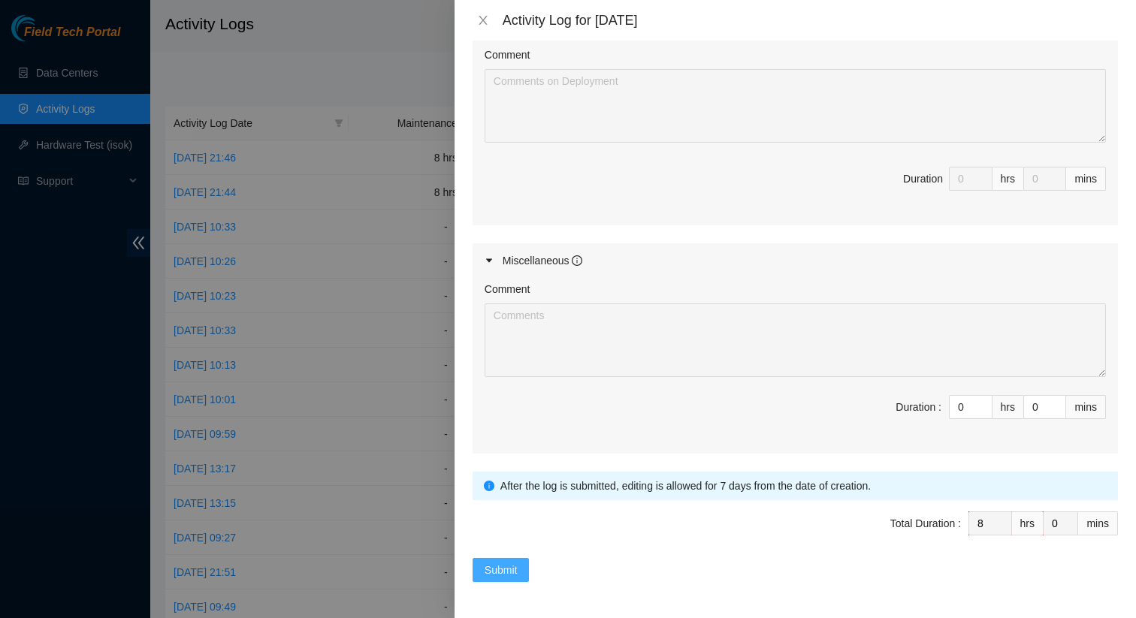
type textarea "Working with Matt, Stroscio and Dana to attempt the replacement of the PPP prot…"
click at [499, 570] on span "Submit" at bounding box center [501, 570] width 33 height 17
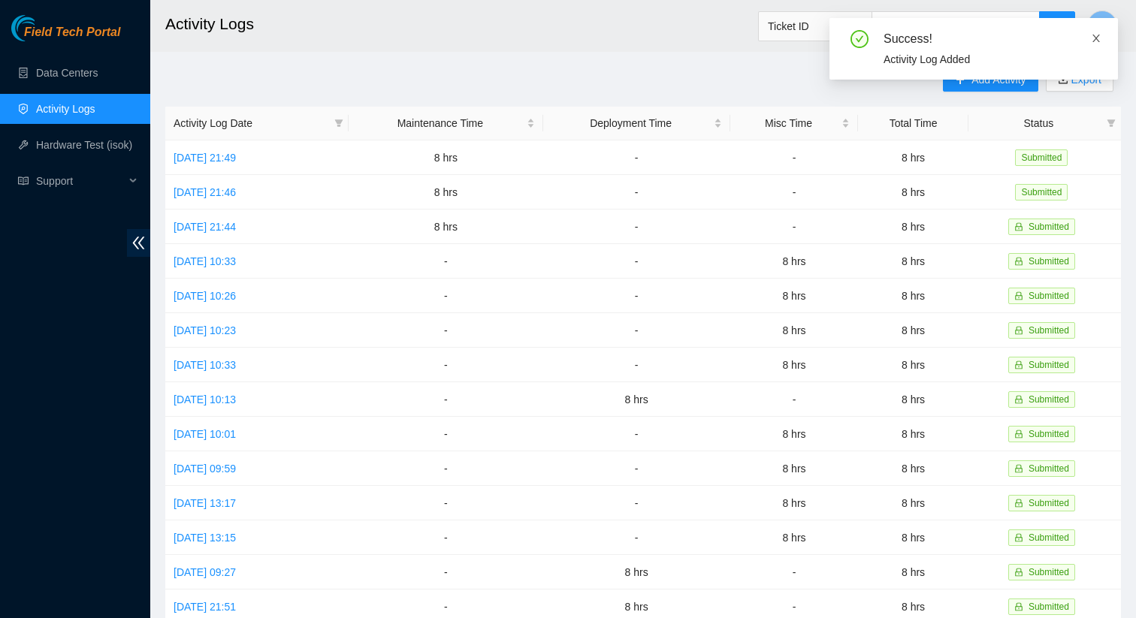
click at [1094, 38] on icon "close" at bounding box center [1096, 38] width 11 height 11
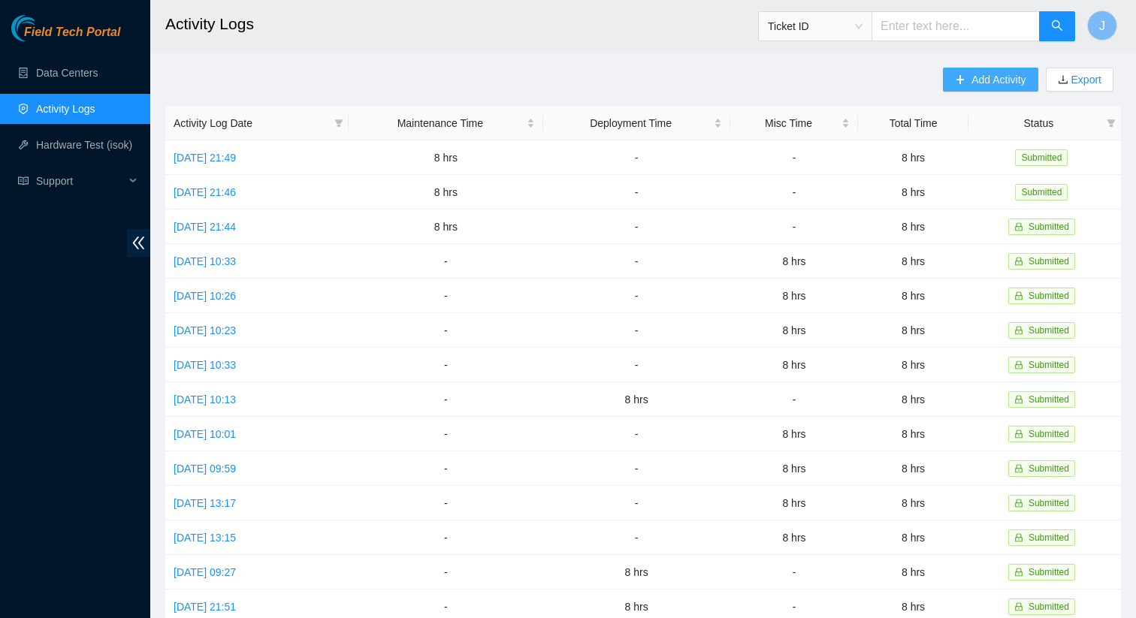
click at [980, 83] on span "Add Activity" at bounding box center [999, 79] width 54 height 17
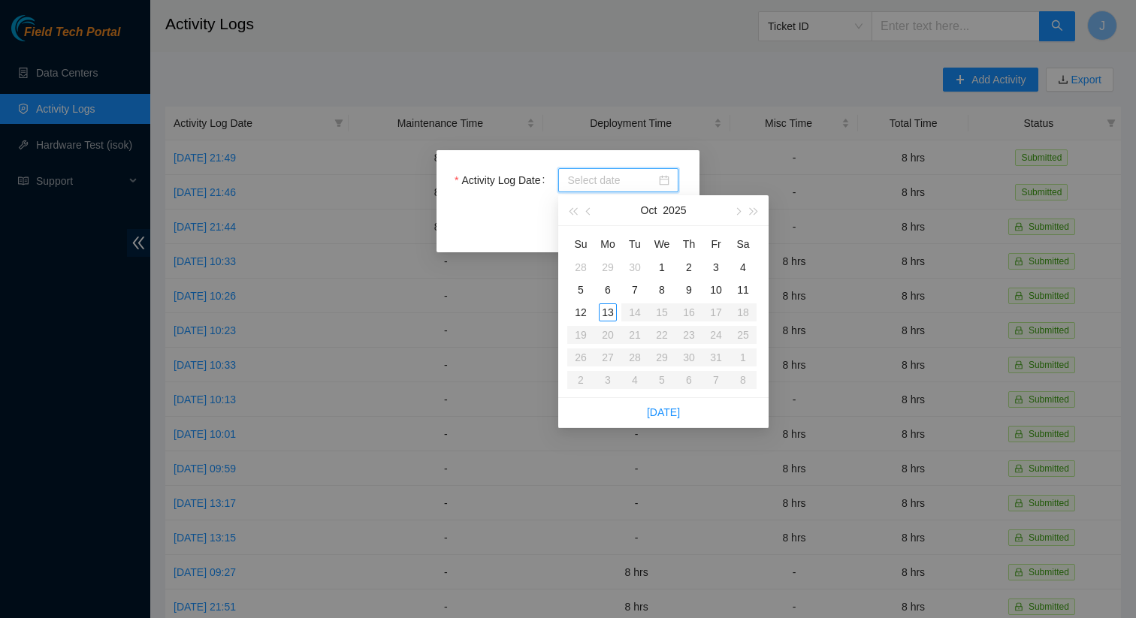
click at [648, 180] on input "Activity Log Date" at bounding box center [611, 180] width 89 height 17
type input "2025-10-09"
click at [688, 295] on div "9" at bounding box center [689, 290] width 18 height 18
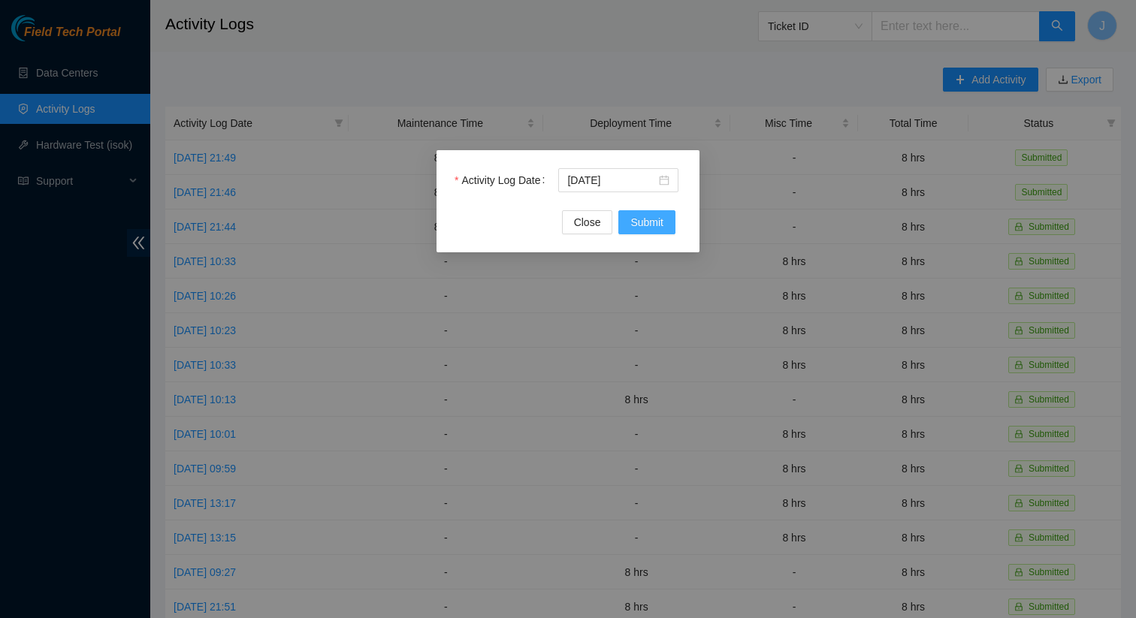
click at [645, 219] on span "Submit" at bounding box center [646, 222] width 33 height 17
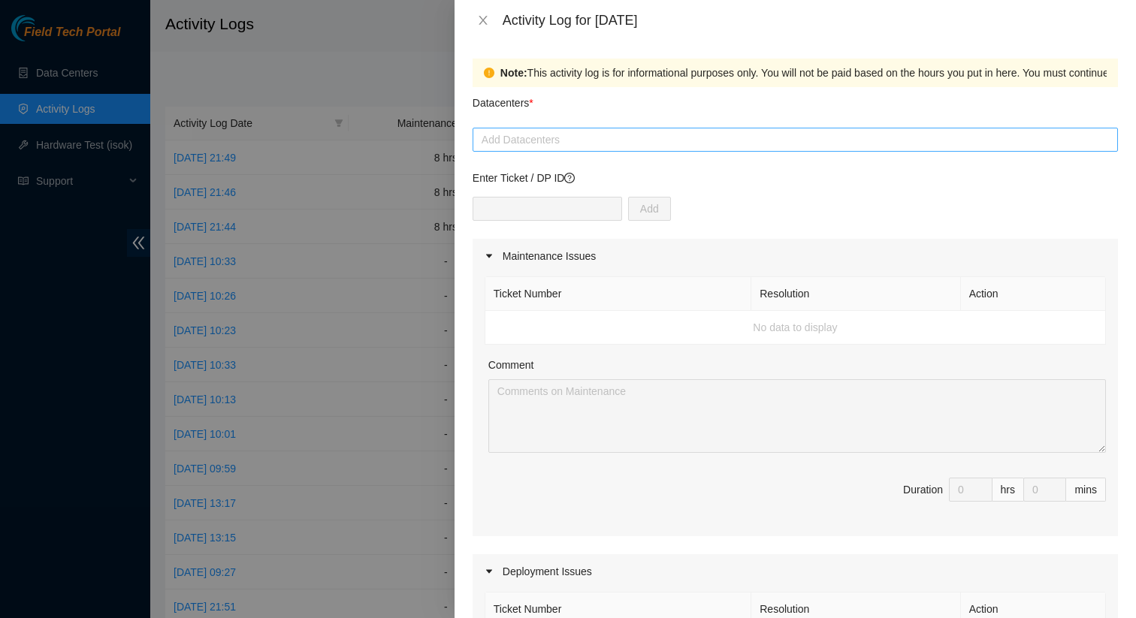
click at [618, 141] on div at bounding box center [795, 140] width 638 height 18
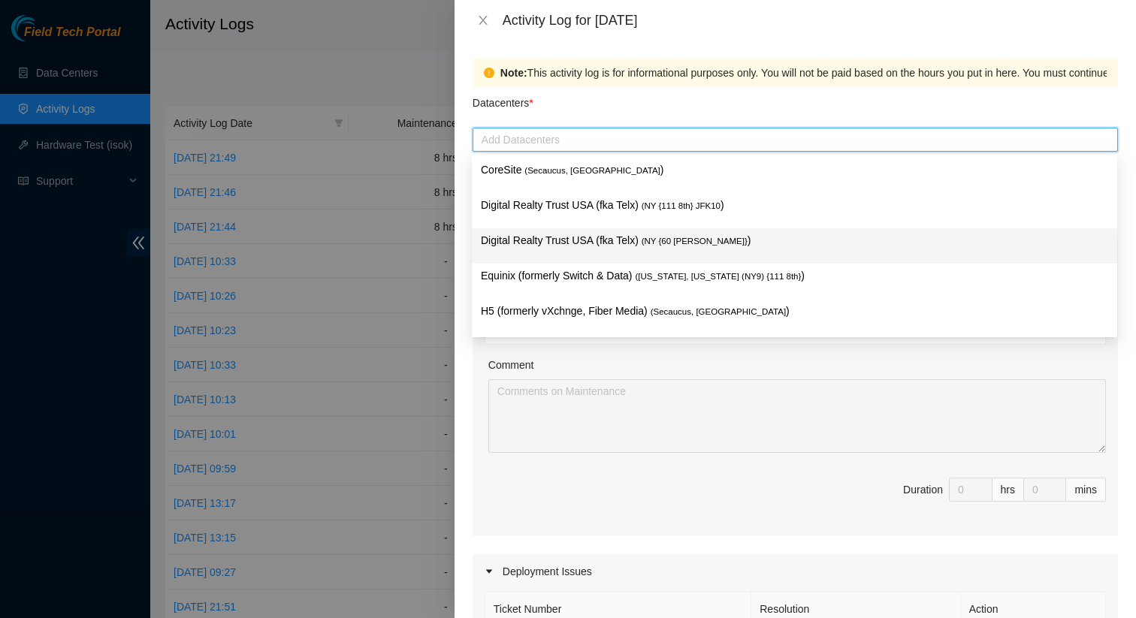
click at [630, 239] on p "Digital Realty Trust USA (fka Telx) ( NY {60 Hudson} )" at bounding box center [794, 240] width 627 height 17
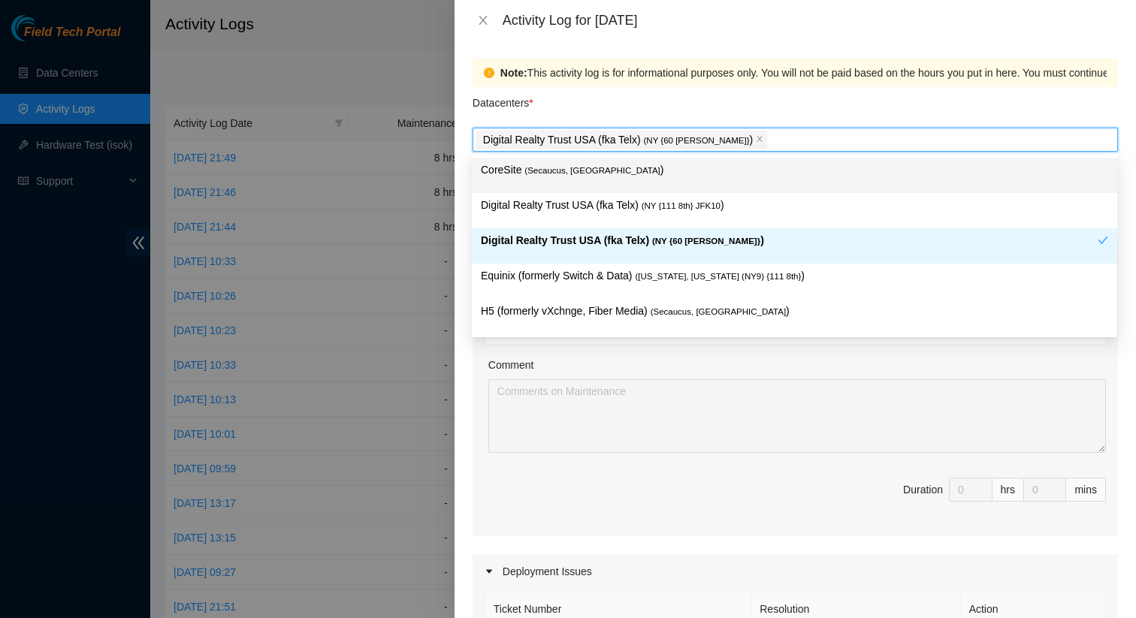
click at [631, 108] on div "Datacenters *" at bounding box center [795, 107] width 645 height 41
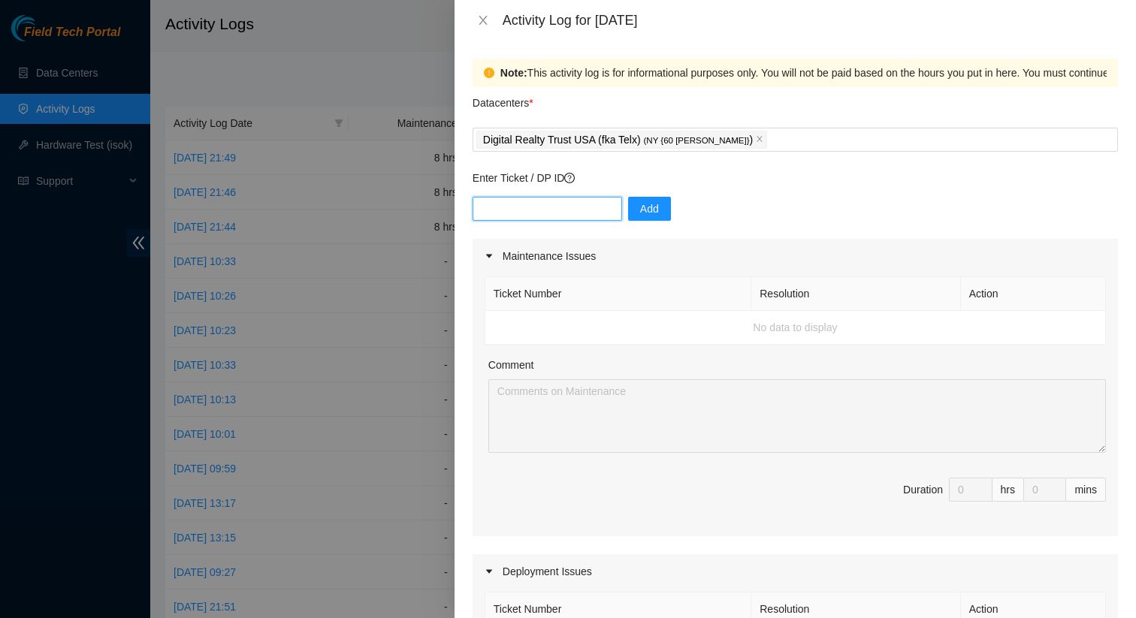
click at [546, 213] on input "text" at bounding box center [548, 209] width 150 height 24
paste input "DP85945"
type input "DP85945"
click at [650, 209] on button "Add" at bounding box center [649, 209] width 43 height 24
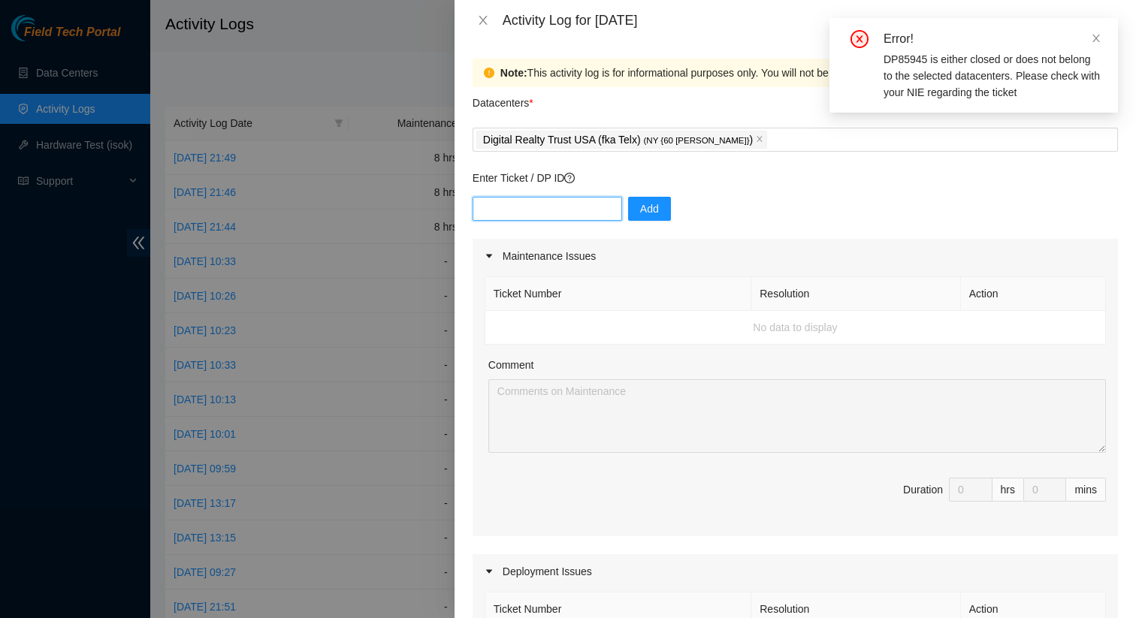
click at [539, 212] on input "text" at bounding box center [548, 209] width 150 height 24
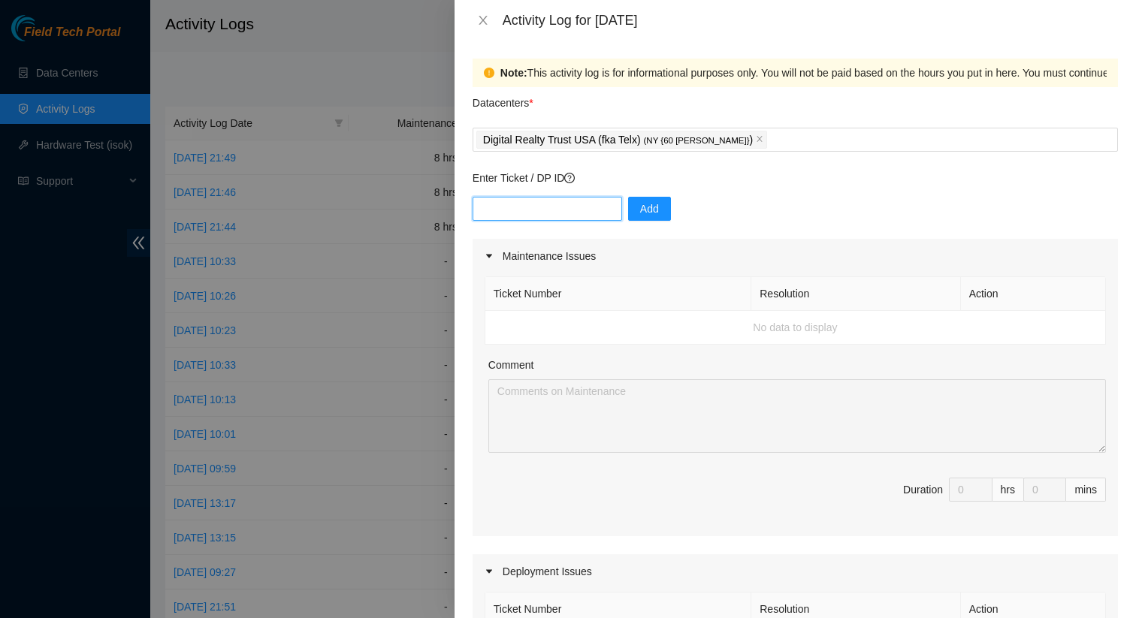
paste input "DP85945"
type input "DP85945"
click at [640, 215] on span "Add" at bounding box center [649, 209] width 19 height 17
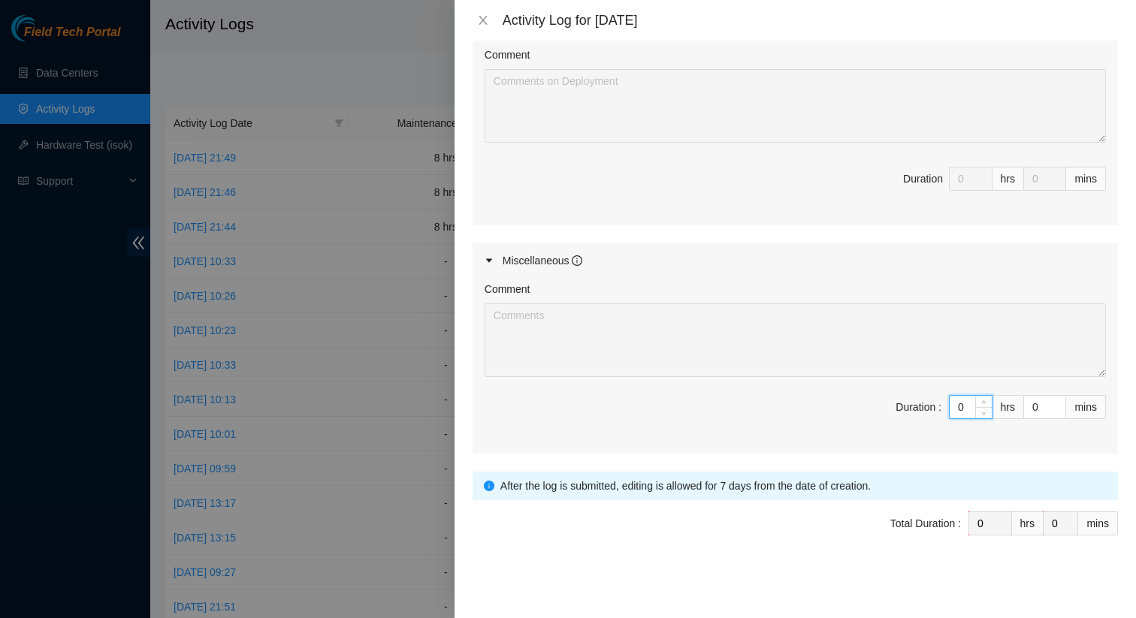
click at [968, 412] on input "0" at bounding box center [971, 407] width 42 height 23
type input "8"
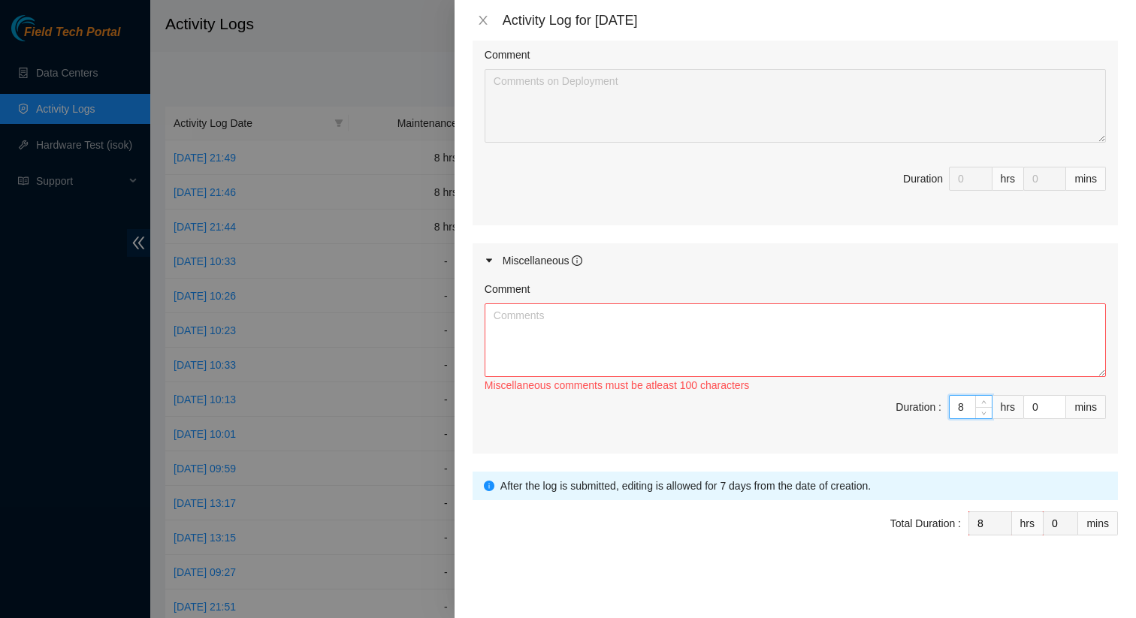
type input "8"
click at [815, 343] on textarea "Comment" at bounding box center [795, 341] width 621 height 74
paste textarea "DP85945"
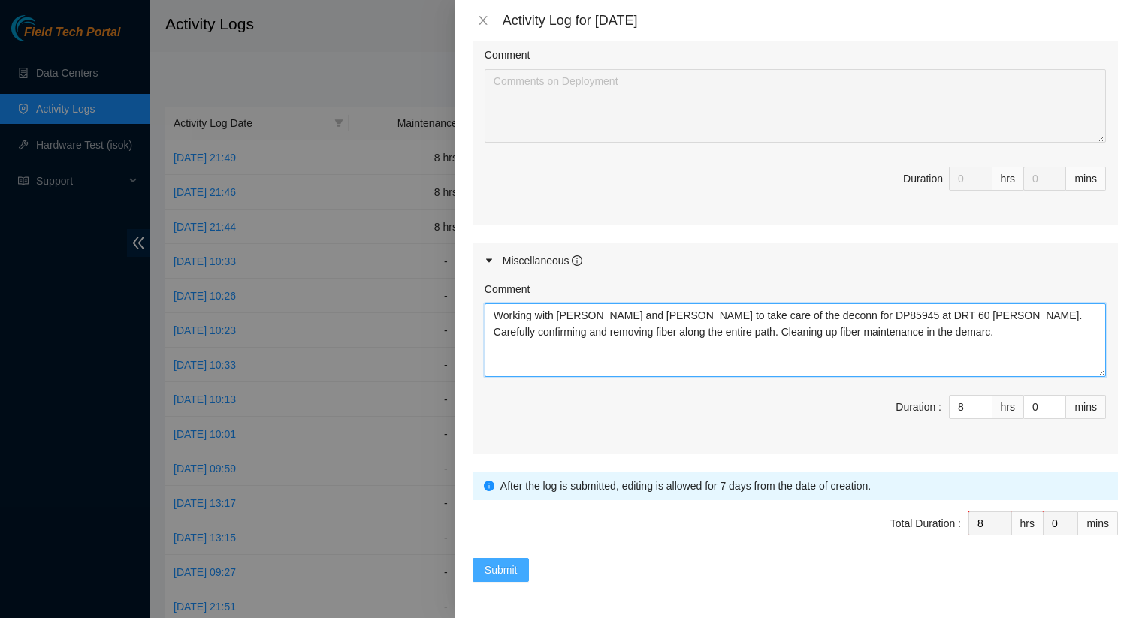
type textarea "Working with Matt and Dennis to take care of the deconn for DP85945 at DRT 60 H…"
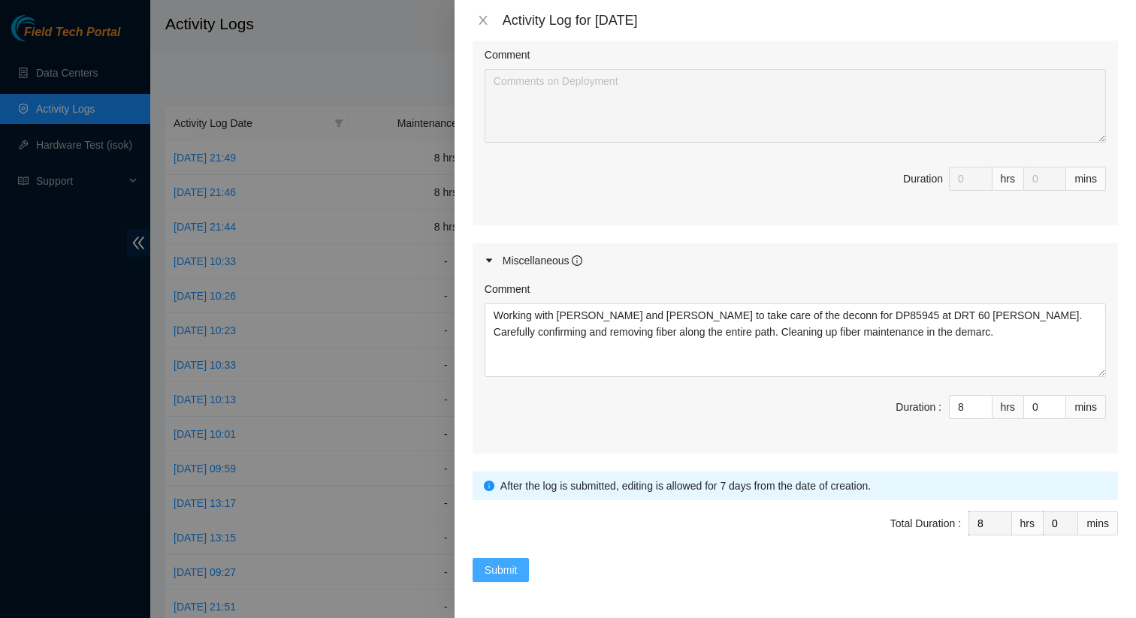
click at [503, 575] on span "Submit" at bounding box center [501, 570] width 33 height 17
